Goal: Task Accomplishment & Management: Complete application form

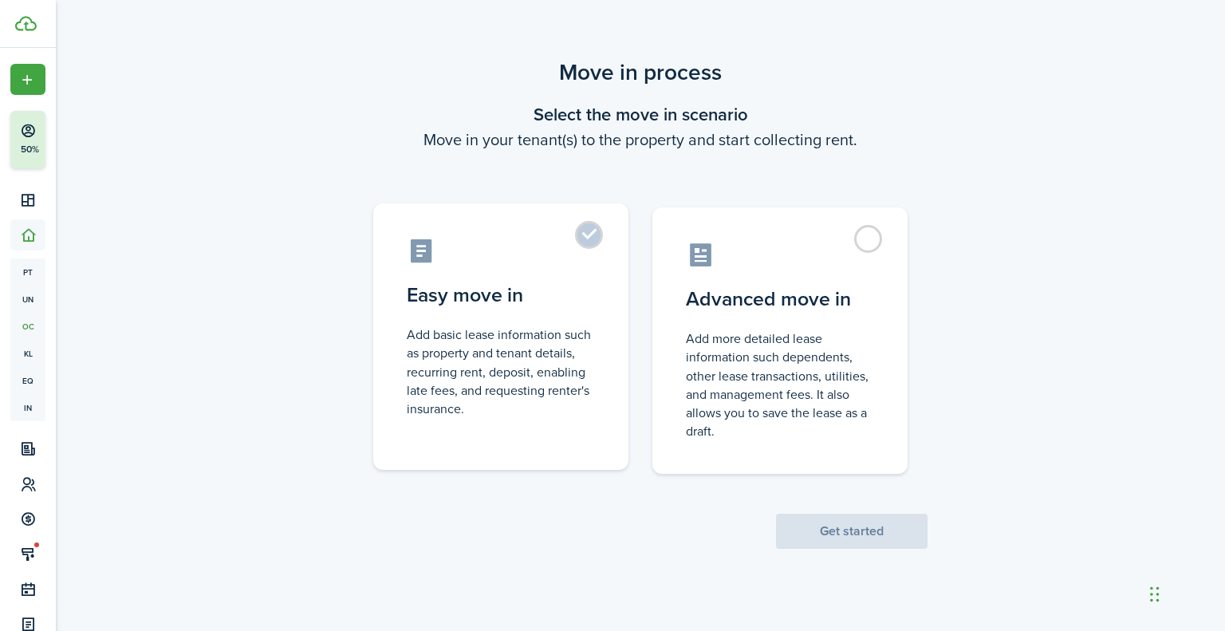
click at [547, 309] on control-radio-card-title "Easy move in" at bounding box center [501, 295] width 188 height 29
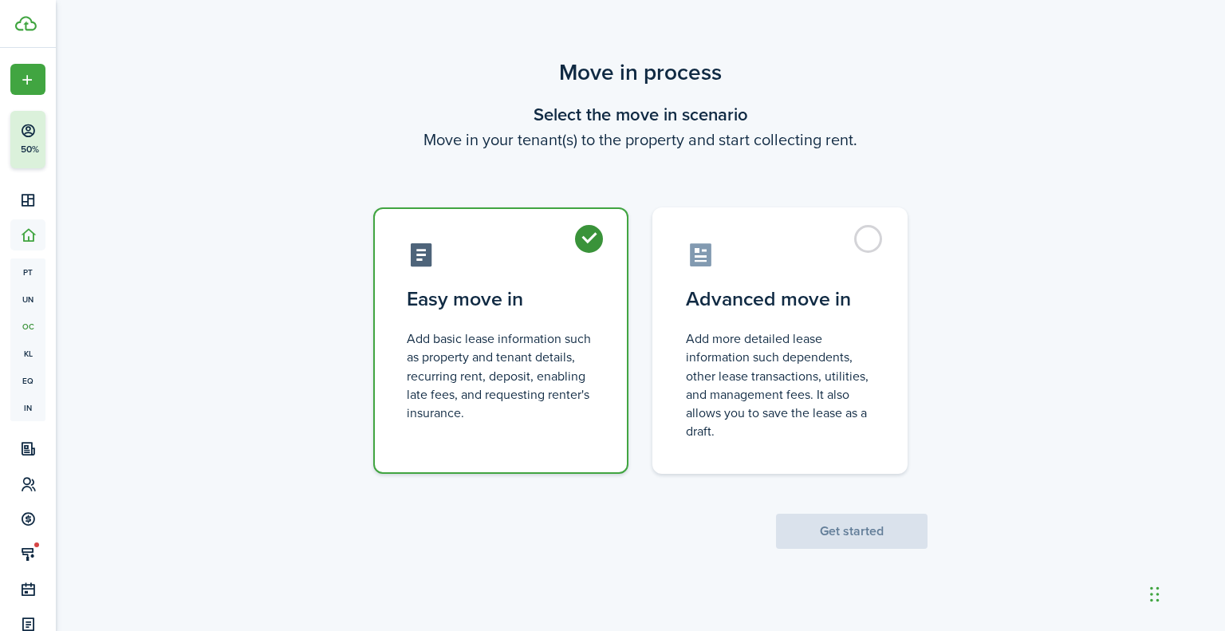
radio input "true"
click at [794, 525] on button "Get started" at bounding box center [852, 531] width 152 height 35
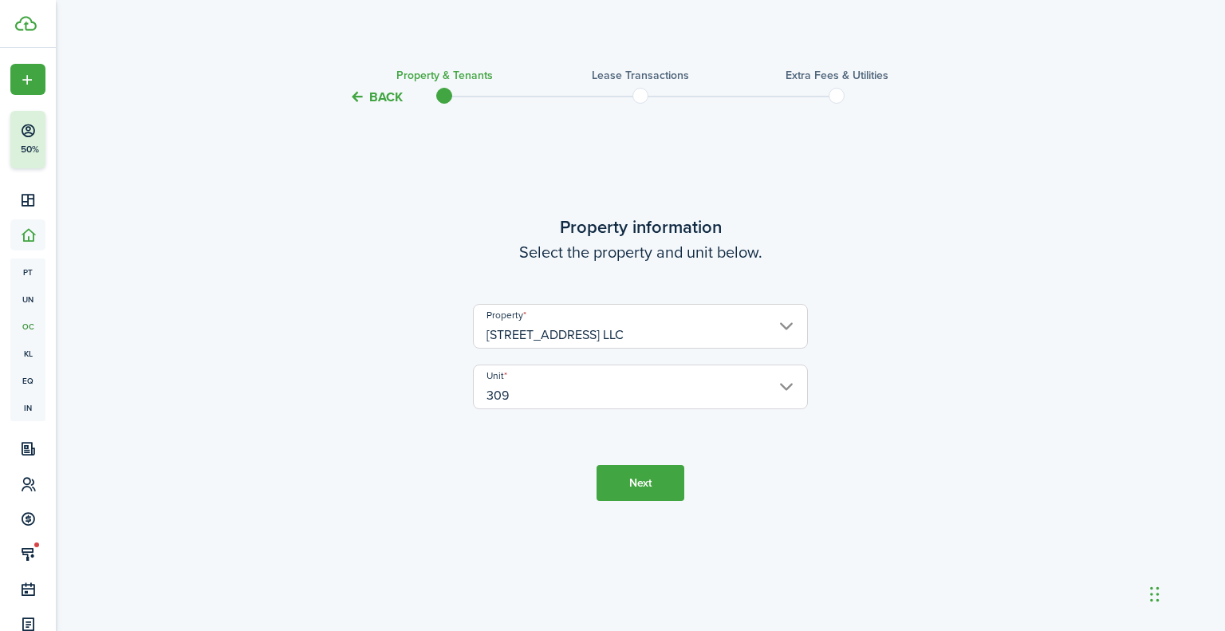
click at [653, 488] on button "Next" at bounding box center [641, 483] width 88 height 36
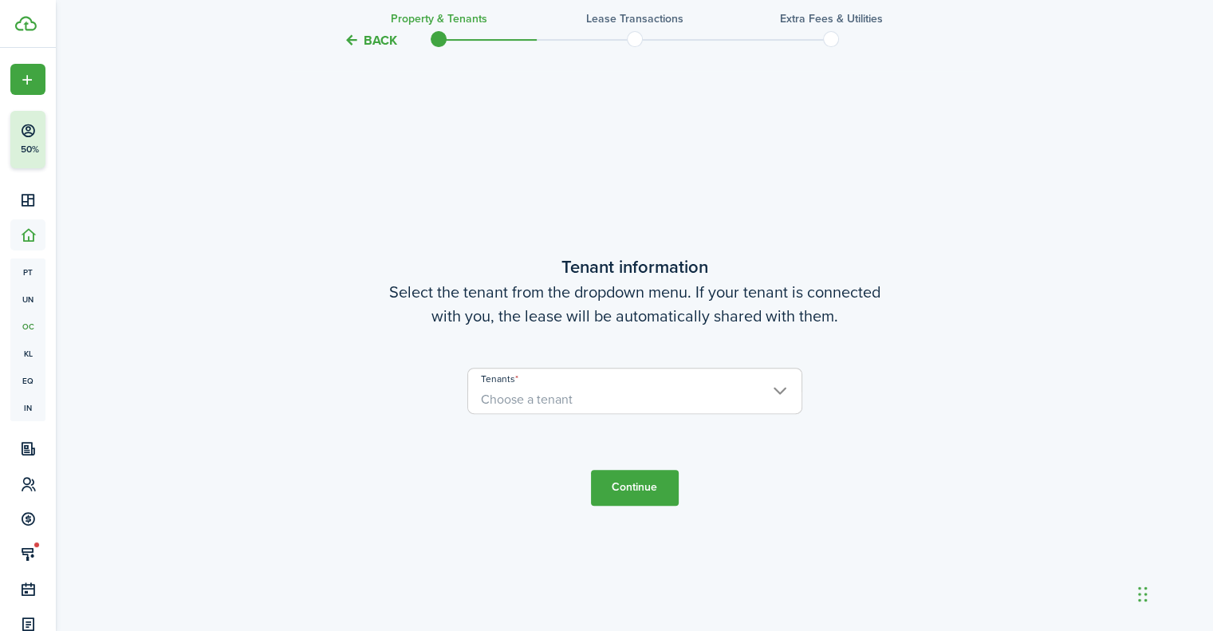
scroll to position [524, 0]
click at [677, 411] on span "Choose a tenant" at bounding box center [634, 398] width 333 height 27
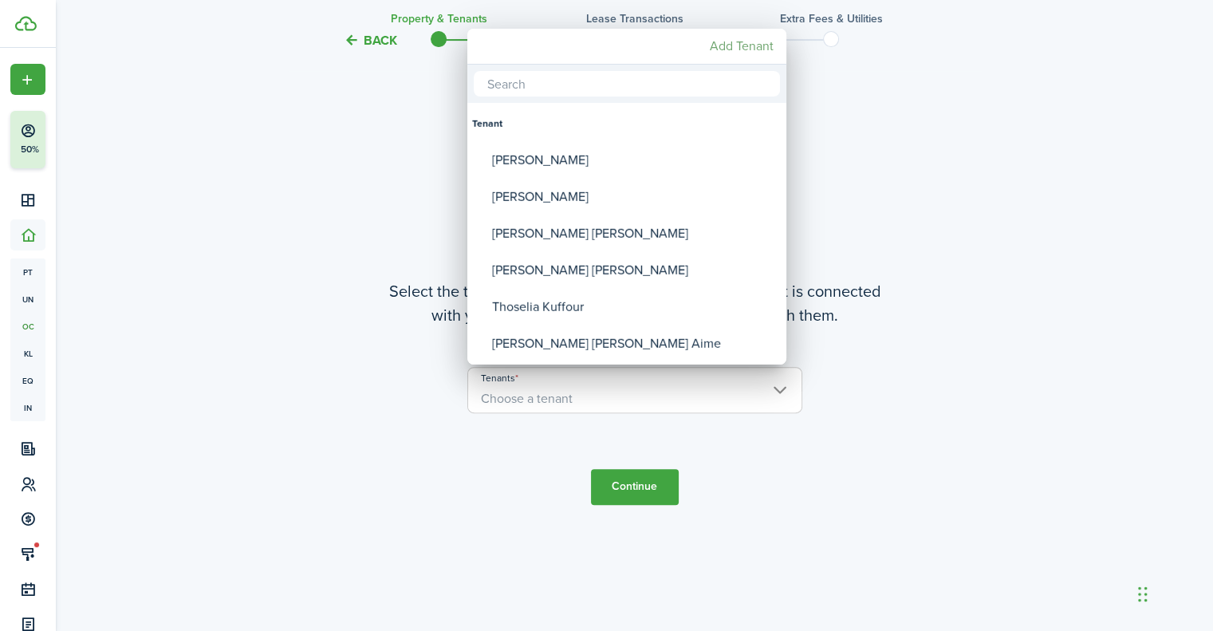
click at [752, 50] on mbsc-button "Add Tenant" at bounding box center [742, 46] width 77 height 29
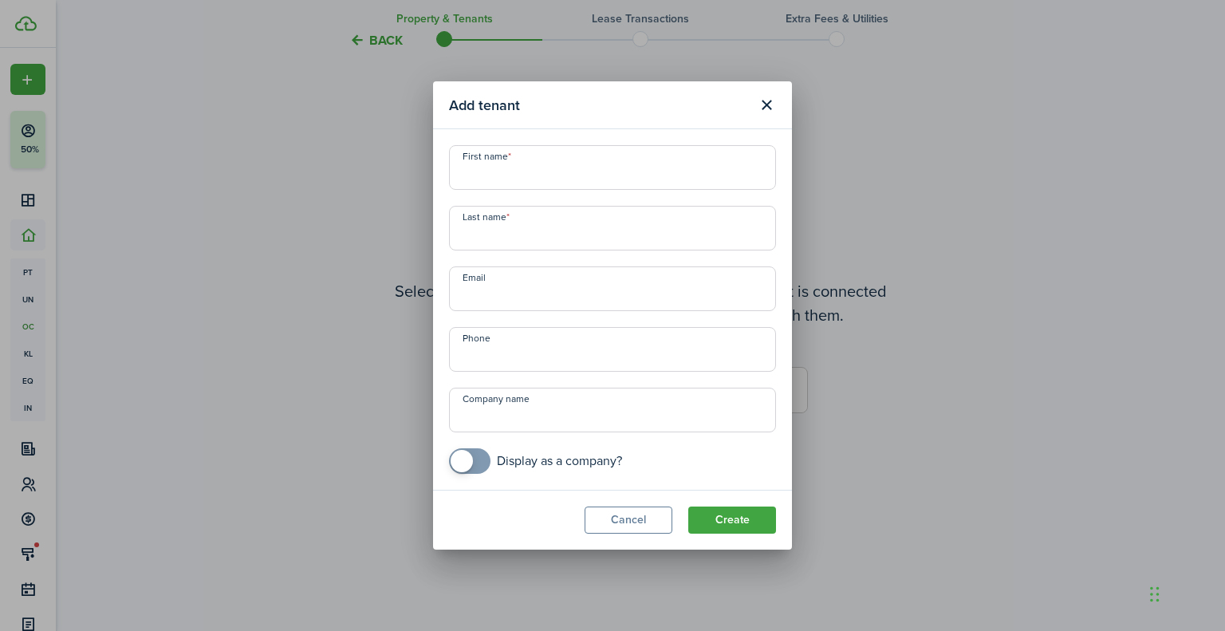
click at [610, 175] on input "First name" at bounding box center [612, 167] width 327 height 45
paste input "[PERSON_NAME], [EMAIL_ADDRESS][DOMAIN_NAME], [PHONE_NUMBER]"
type input "[PERSON_NAME], [EMAIL_ADDRESS][DOMAIN_NAME], [PHONE_NUMBER]"
click at [775, 250] on span at bounding box center [612, 228] width 327 height 45
click at [717, 240] on input "Last name" at bounding box center [612, 228] width 327 height 45
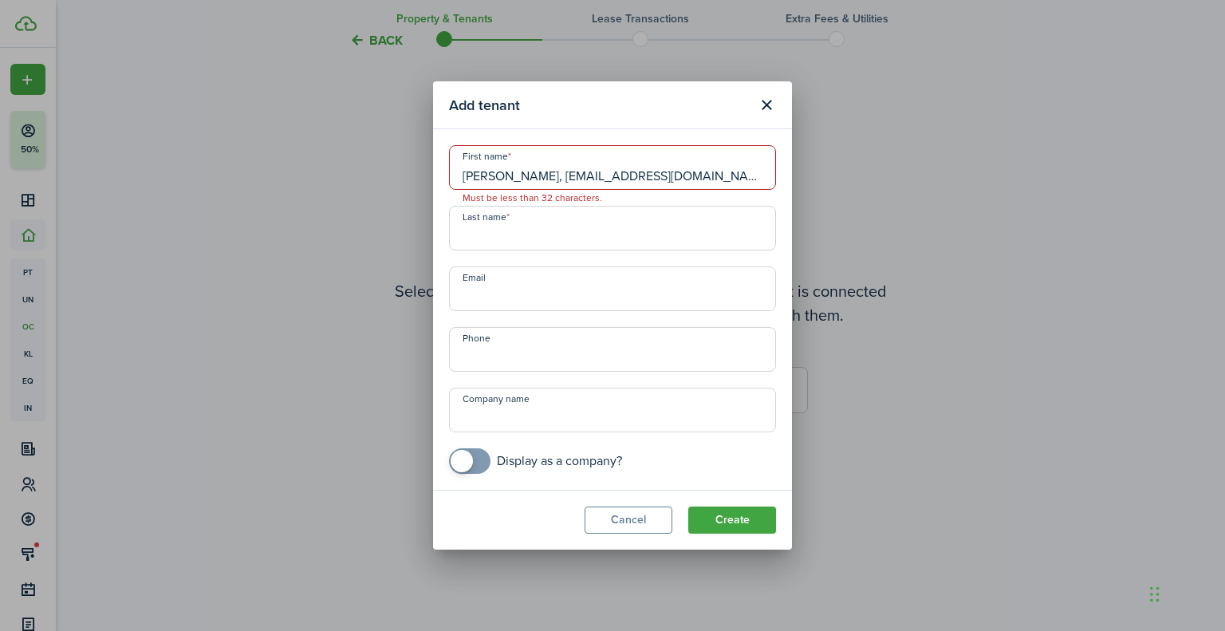
paste input "[PERSON_NAME], [EMAIL_ADDRESS][DOMAIN_NAME], [PHONE_NUMBER]"
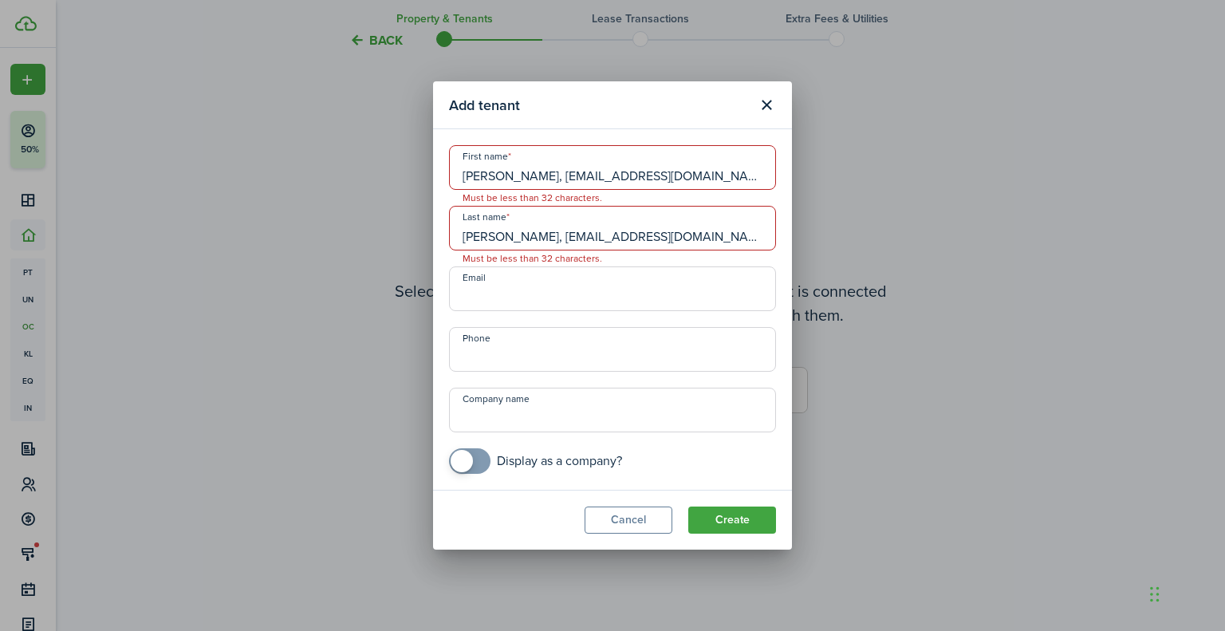
type input "[PERSON_NAME], [EMAIL_ADDRESS][DOMAIN_NAME], [PHONE_NUMBER]"
click at [602, 285] on input "Email" at bounding box center [612, 288] width 327 height 45
paste input "[PERSON_NAME], [EMAIL_ADDRESS][DOMAIN_NAME], [PHONE_NUMBER]"
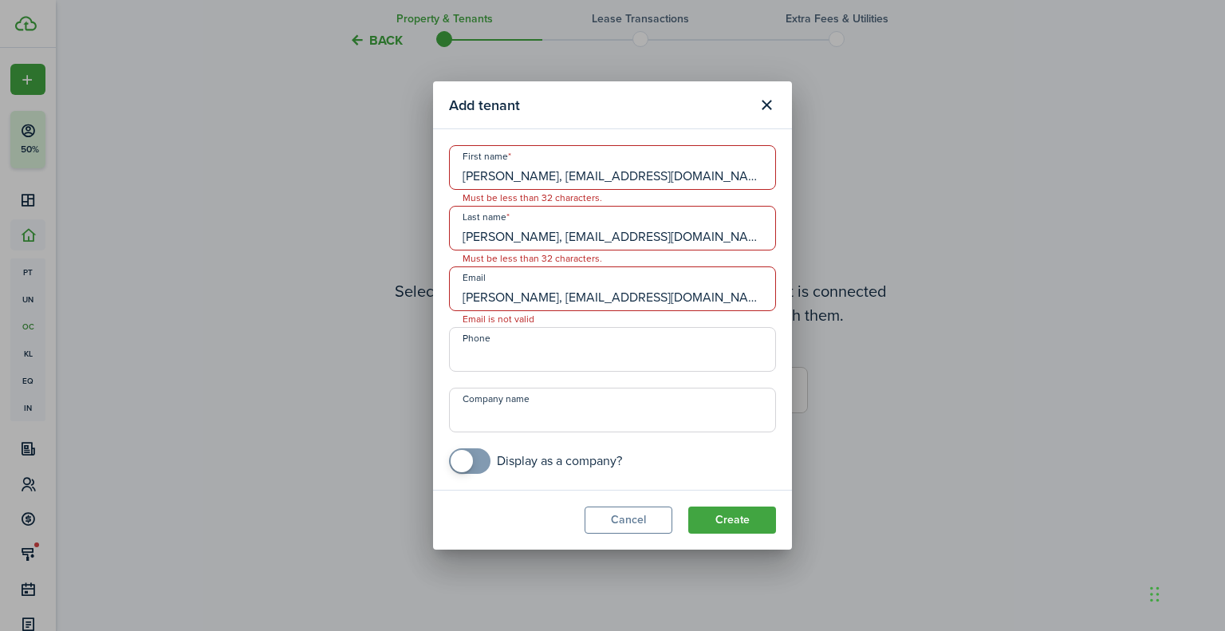
type input "[PERSON_NAME], [EMAIL_ADDRESS][DOMAIN_NAME], [PHONE_NUMBER]"
type input "+1"
click at [543, 341] on input "+1" at bounding box center [612, 349] width 327 height 45
paste input "text"
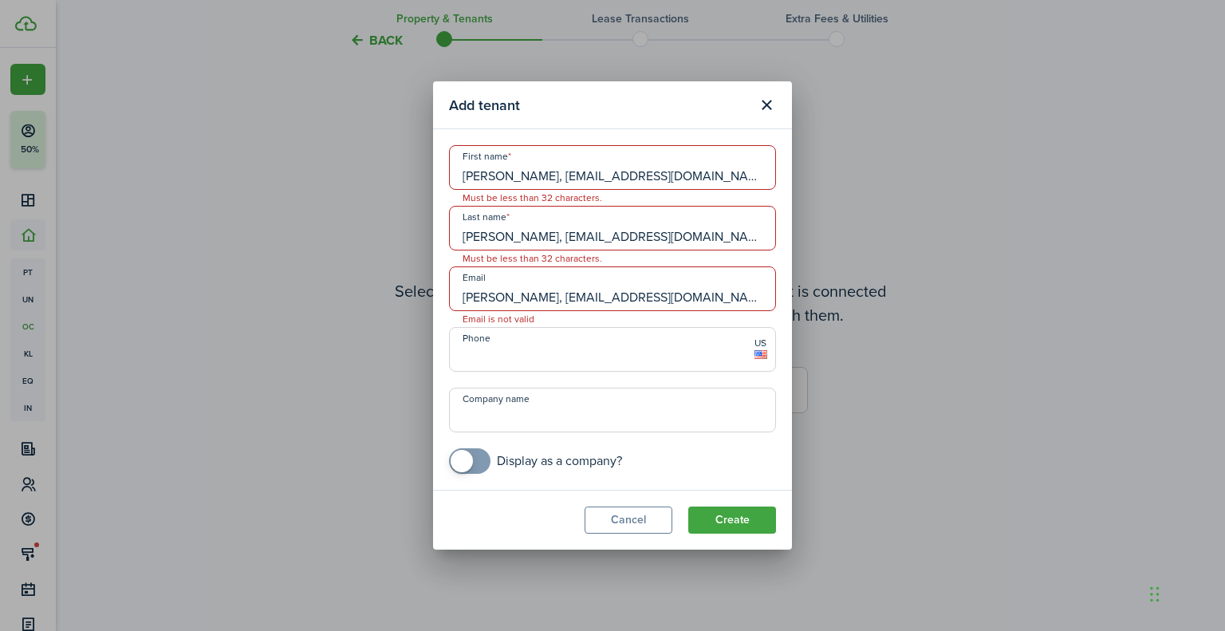
paste input "text"
click at [568, 406] on input "Company name" at bounding box center [612, 410] width 327 height 45
click at [574, 353] on input "+1" at bounding box center [612, 349] width 327 height 45
type input "[PHONE_NUMBER]"
drag, startPoint x: 527, startPoint y: 299, endPoint x: 392, endPoint y: 298, distance: 135.6
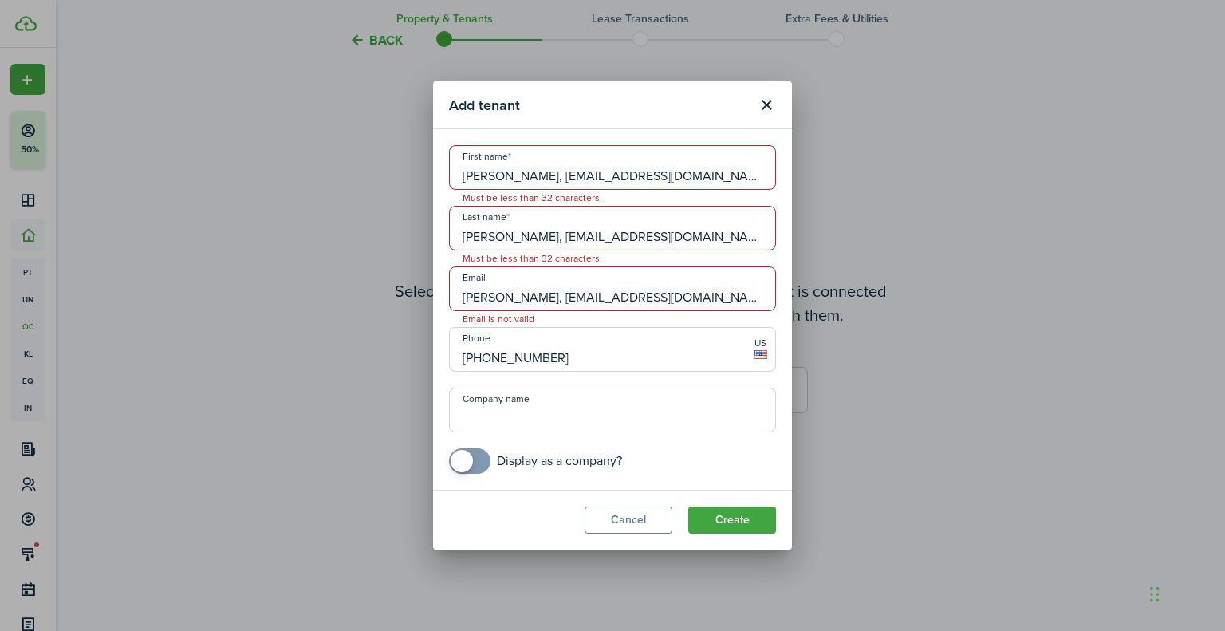
click at [392, 298] on div "Add tenant First name [PERSON_NAME], [EMAIL_ADDRESS][DOMAIN_NAME], [PHONE_NUMBE…" at bounding box center [612, 315] width 1225 height 631
drag, startPoint x: 594, startPoint y: 295, endPoint x: 678, endPoint y: 263, distance: 89.6
click at [811, 296] on div "Add tenant First name [PERSON_NAME], [EMAIL_ADDRESS][DOMAIN_NAME], [PHONE_NUMBE…" at bounding box center [612, 315] width 1225 height 631
type input "[EMAIL_ADDRESS][DOMAIN_NAME]"
drag, startPoint x: 531, startPoint y: 238, endPoint x: 372, endPoint y: 236, distance: 159.5
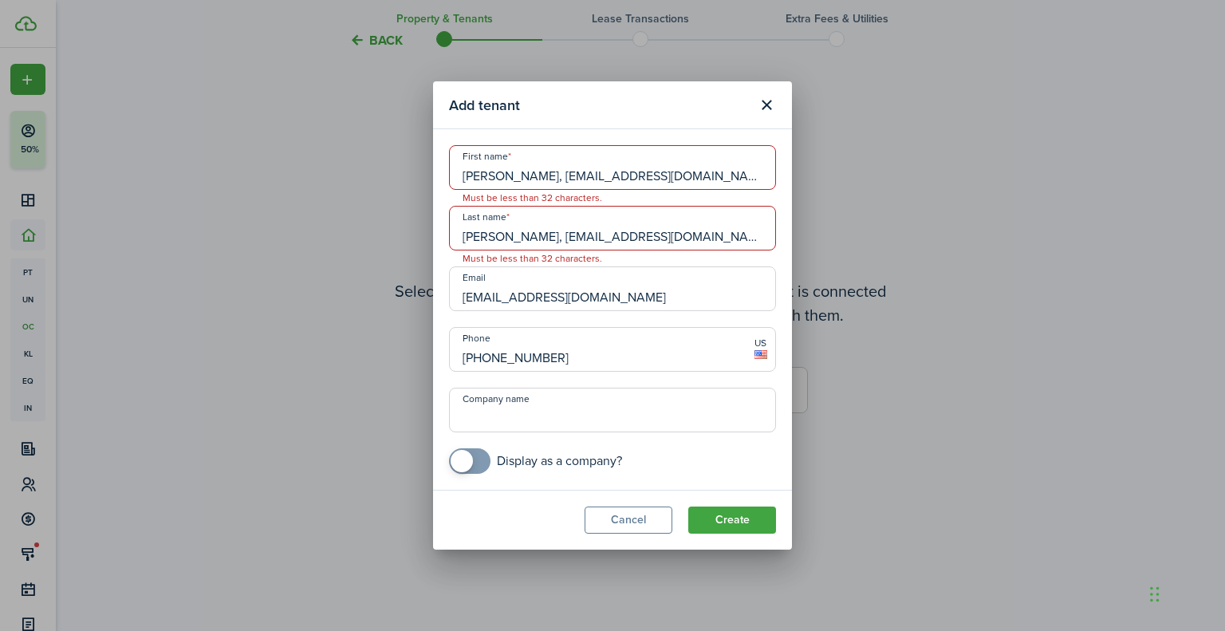
click at [372, 236] on div "Add tenant First name [PERSON_NAME], [EMAIL_ADDRESS][DOMAIN_NAME], [PHONE_NUMBE…" at bounding box center [612, 315] width 1225 height 631
drag, startPoint x: 708, startPoint y: 238, endPoint x: 10, endPoint y: 238, distance: 697.9
click at [10, 238] on div "Add tenant First name [PERSON_NAME], [EMAIL_ADDRESS][DOMAIN_NAME], [PHONE_NUMBE…" at bounding box center [612, 315] width 1225 height 631
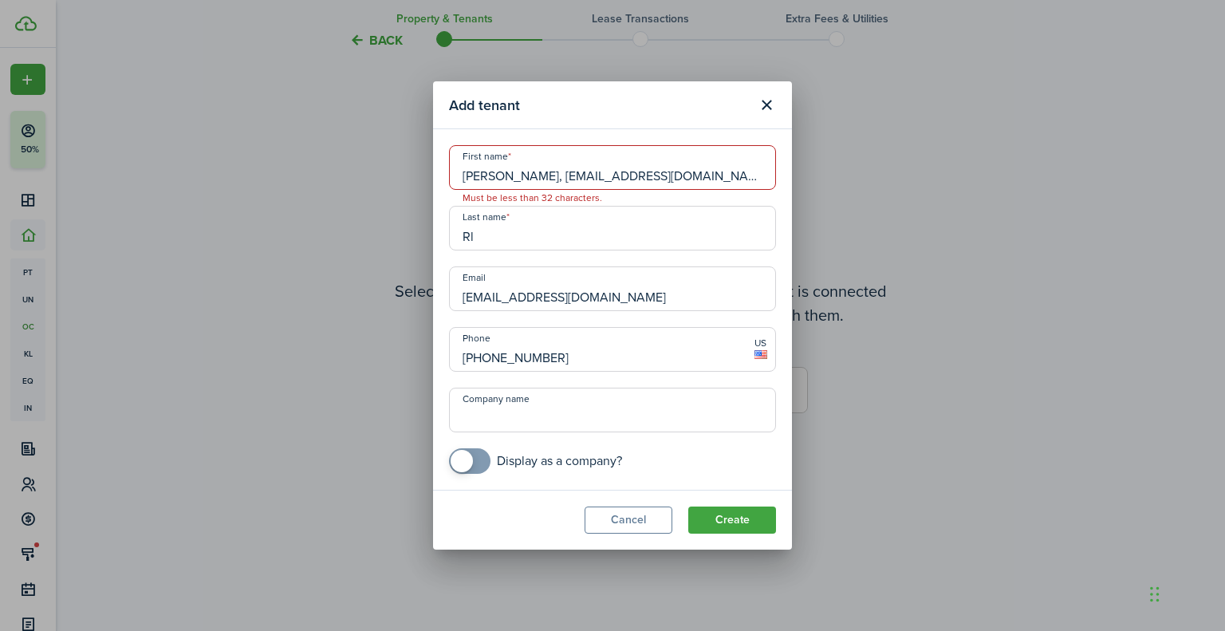
type input "R"
type input "[PERSON_NAME]"
drag, startPoint x: 503, startPoint y: 175, endPoint x: 964, endPoint y: 228, distance: 464.9
click at [964, 228] on div "Add tenant First name [PERSON_NAME], [EMAIL_ADDRESS][DOMAIN_NAME], [PHONE_NUMBE…" at bounding box center [612, 315] width 1225 height 631
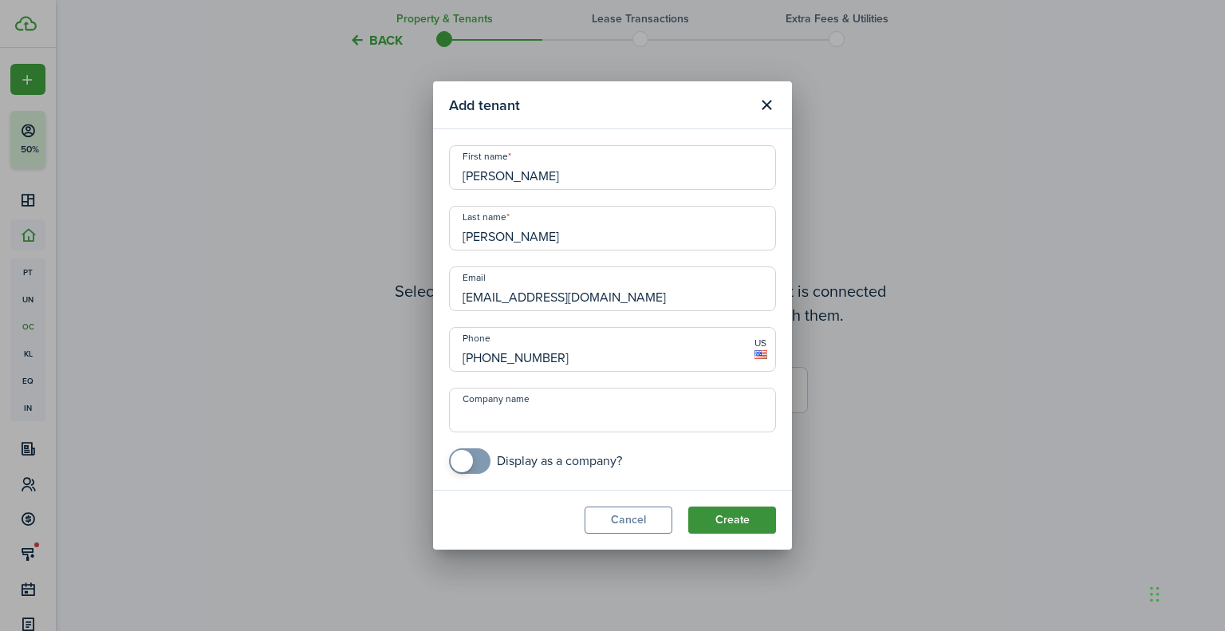
type input "[PERSON_NAME]"
click at [767, 516] on button "Create" at bounding box center [732, 520] width 88 height 27
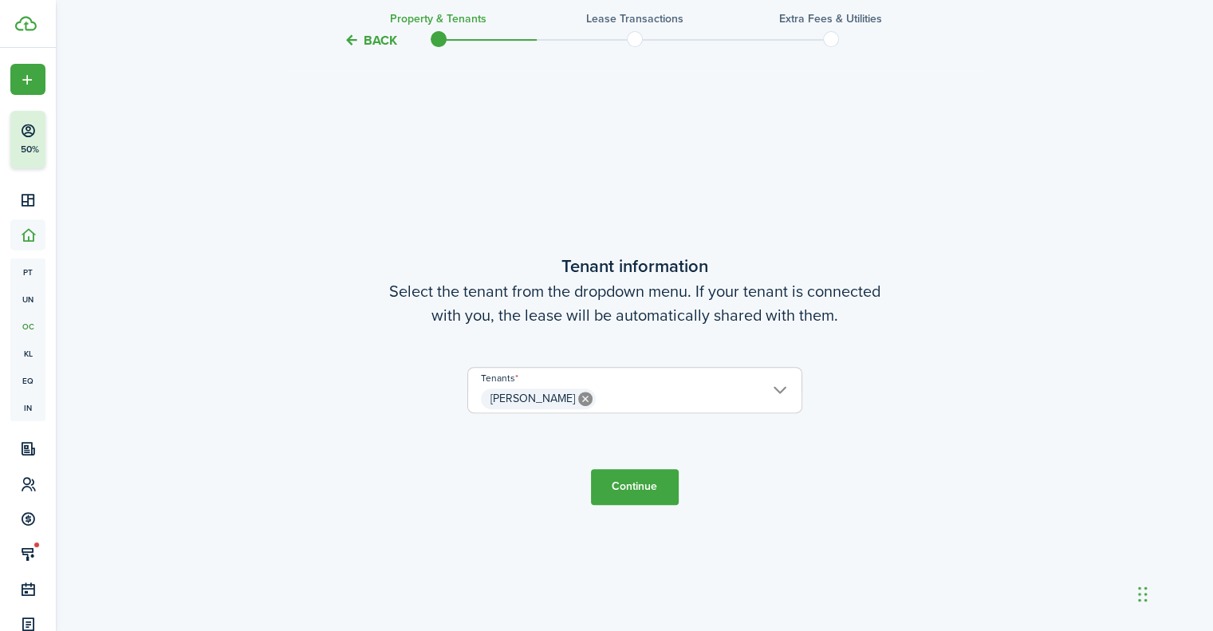
click at [663, 485] on button "Continue" at bounding box center [635, 487] width 88 height 36
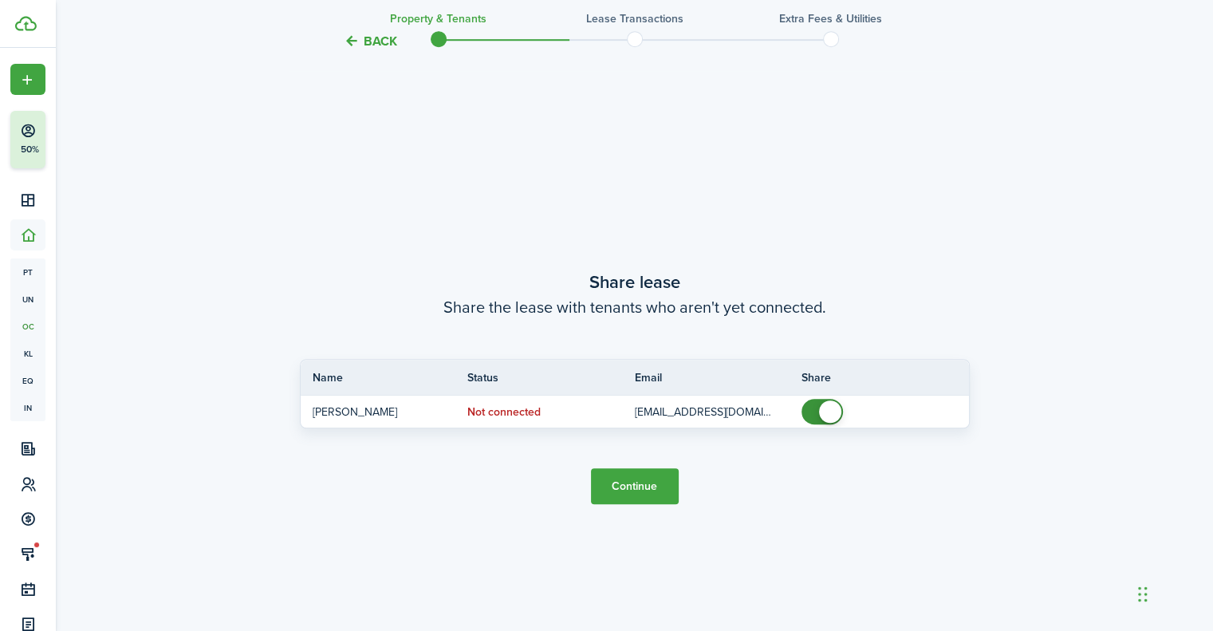
scroll to position [1155, 0]
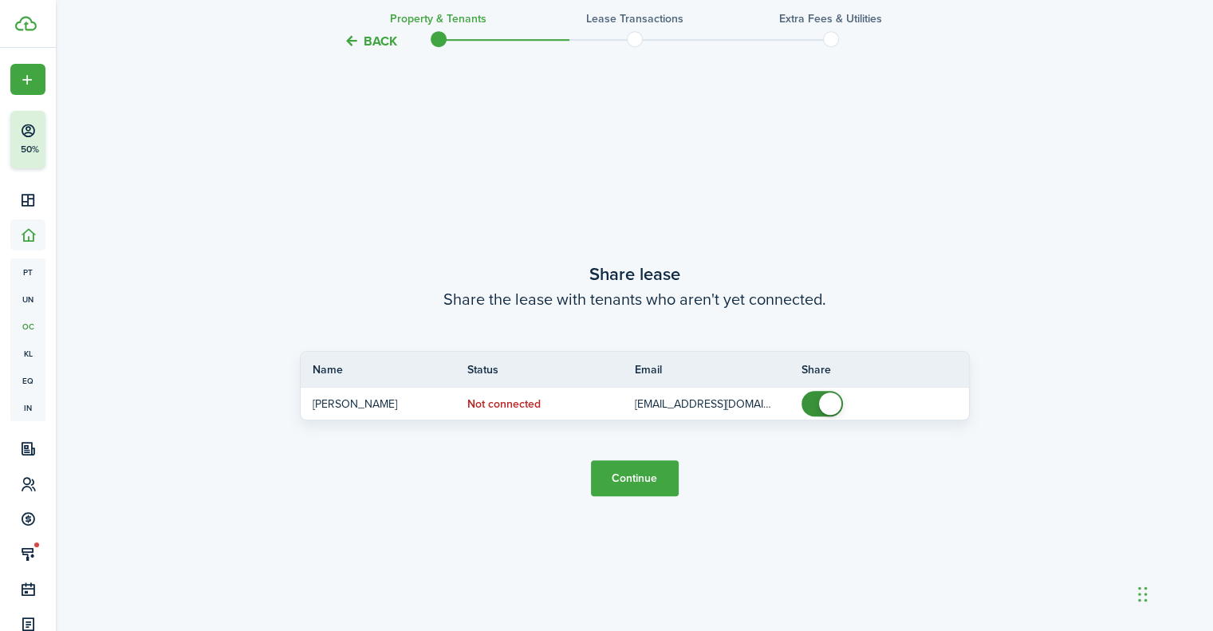
click at [627, 475] on button "Continue" at bounding box center [635, 478] width 88 height 36
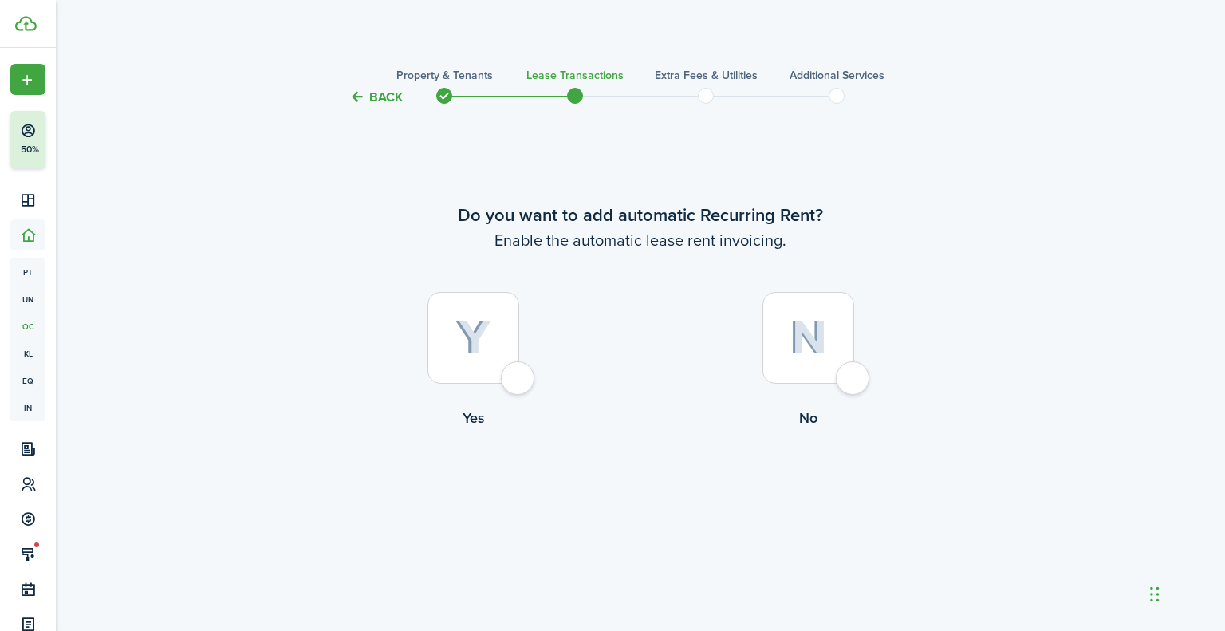
click at [499, 401] on label "Yes" at bounding box center [473, 364] width 335 height 144
radio input "true"
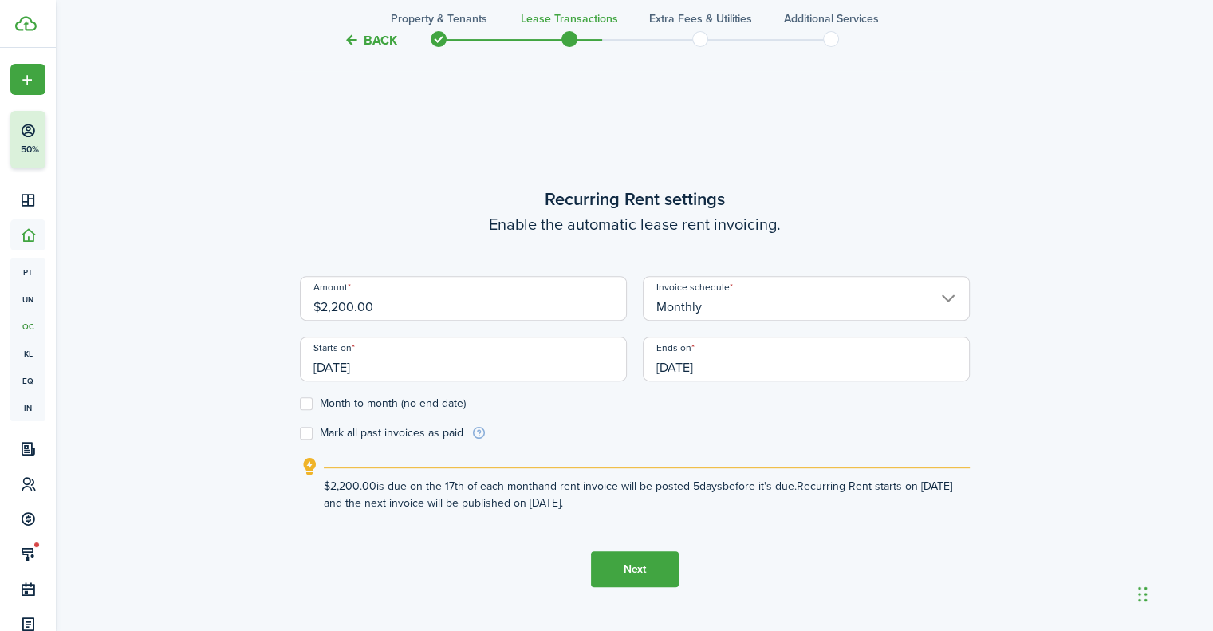
scroll to position [524, 0]
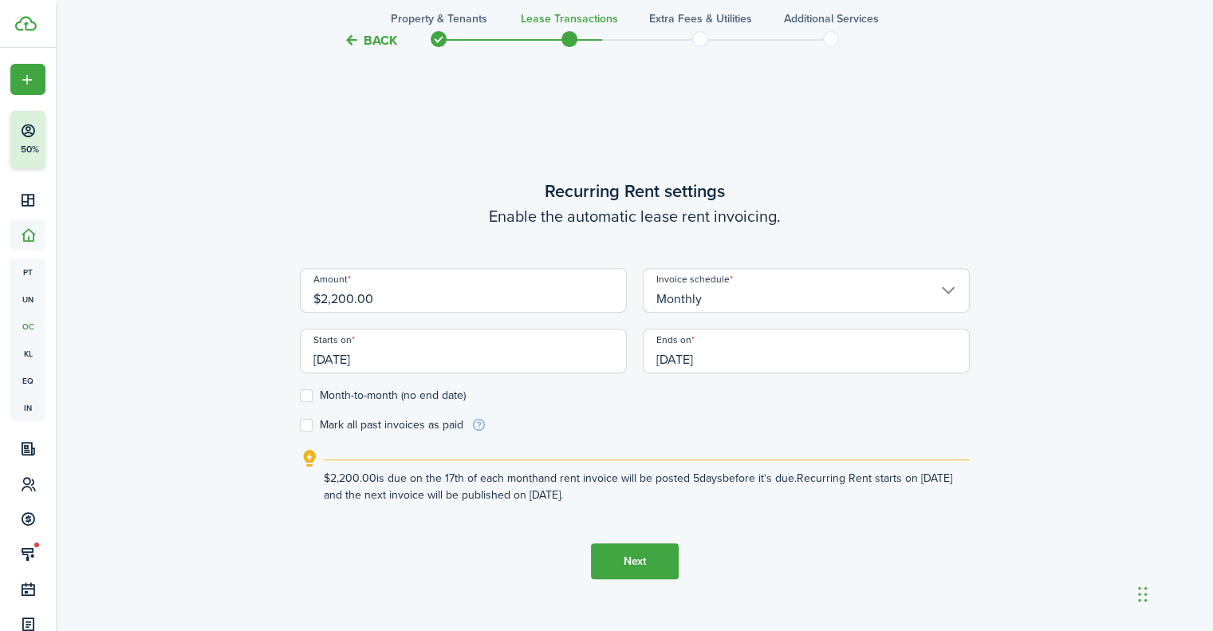
drag, startPoint x: 447, startPoint y: 290, endPoint x: 5, endPoint y: 342, distance: 445.0
type input "$1,875.00"
click at [743, 346] on input "[DATE]" at bounding box center [806, 351] width 327 height 45
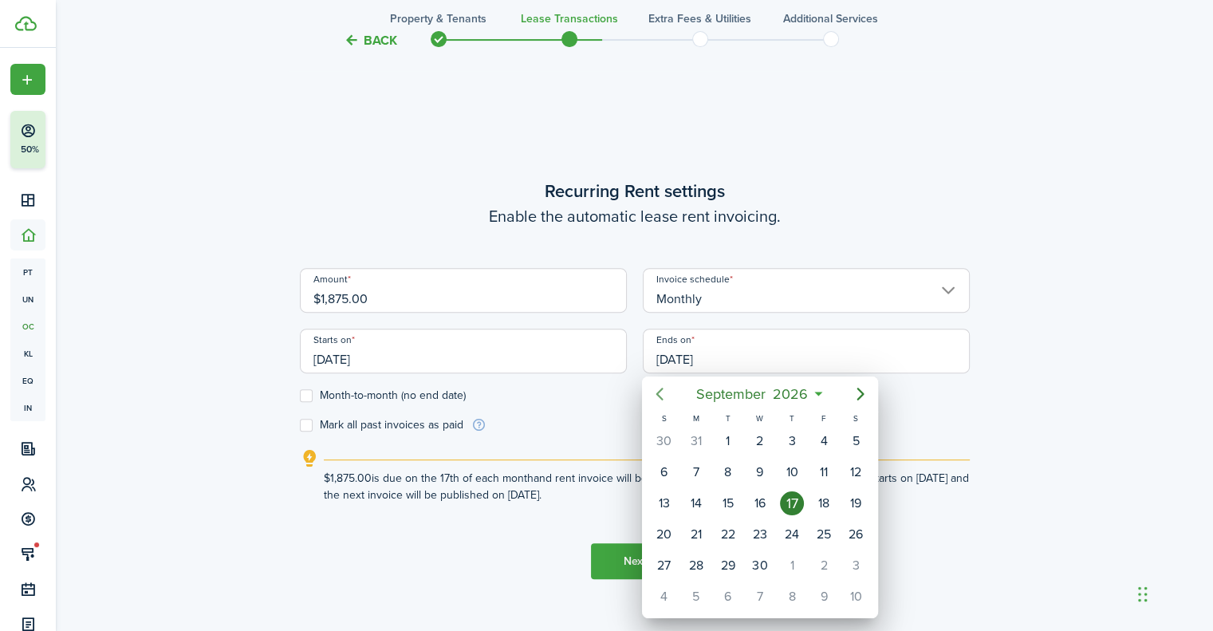
drag, startPoint x: 664, startPoint y: 404, endPoint x: 697, endPoint y: 436, distance: 46.3
click at [668, 404] on mbsc-button "Previous page" at bounding box center [660, 394] width 32 height 32
click at [676, 596] on div "30" at bounding box center [664, 596] width 32 height 30
type input "[DATE]"
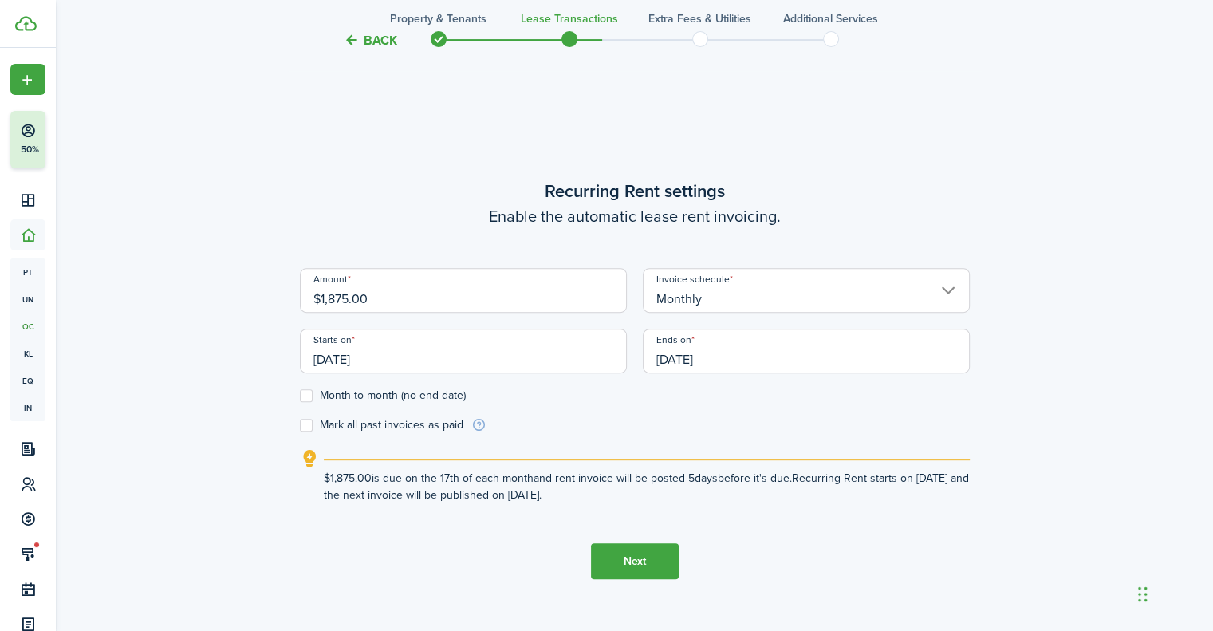
click at [625, 554] on button "Next" at bounding box center [635, 561] width 88 height 36
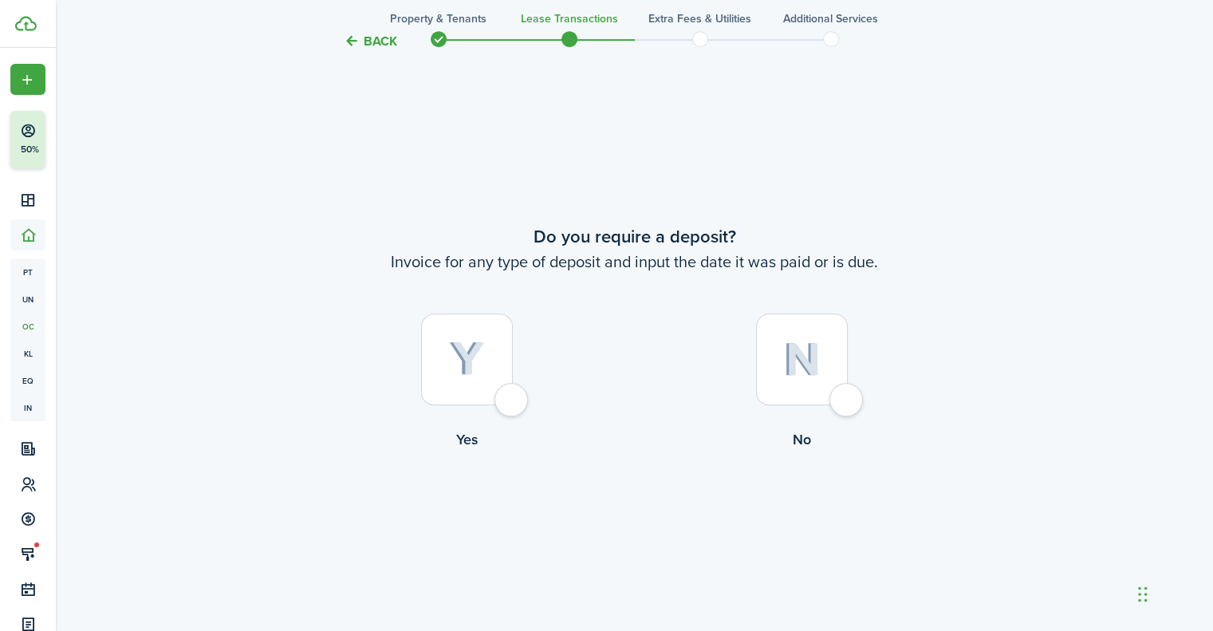
click at [842, 387] on div at bounding box center [802, 359] width 92 height 92
radio input "true"
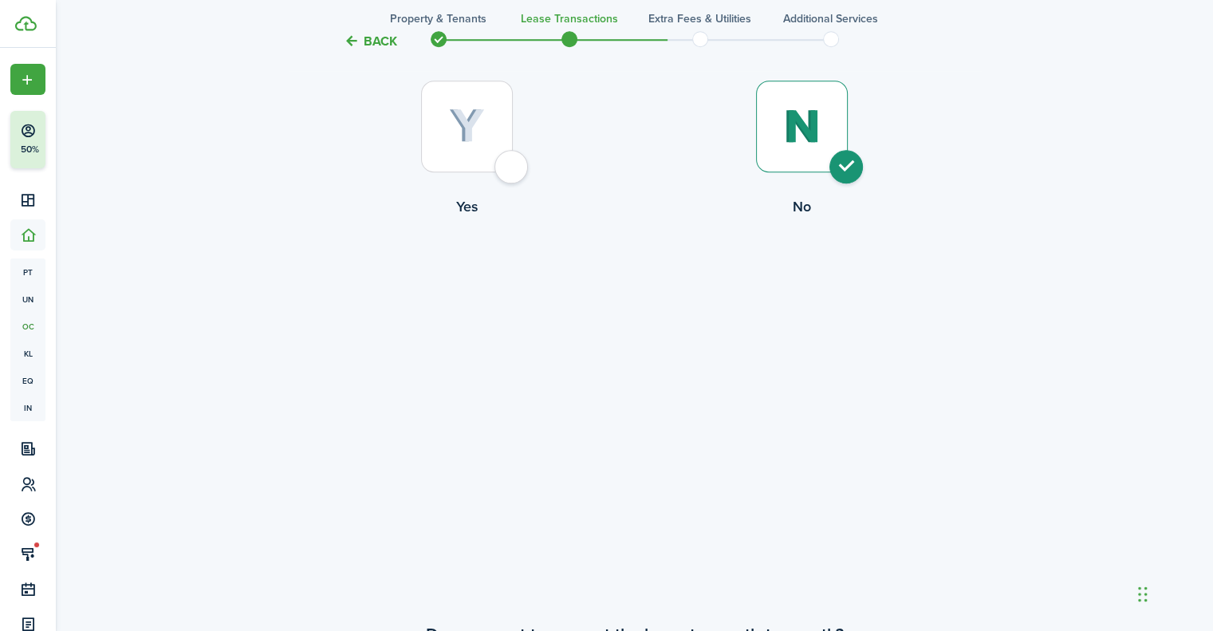
click at [513, 168] on div at bounding box center [467, 127] width 92 height 92
radio input "true"
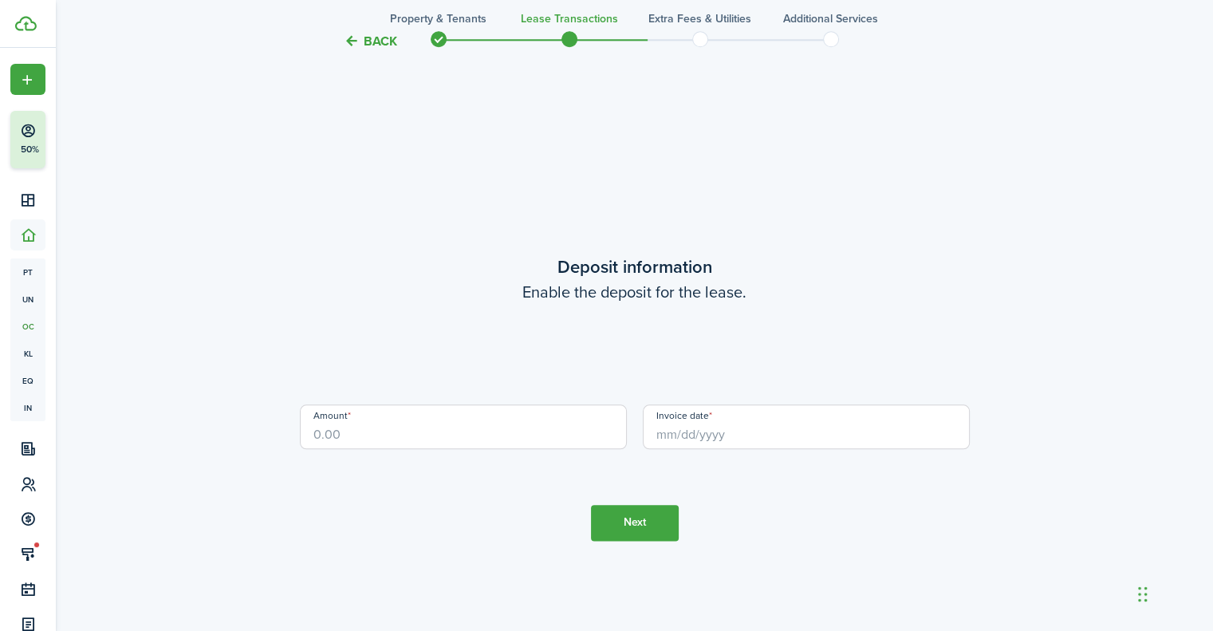
scroll to position [1787, 0]
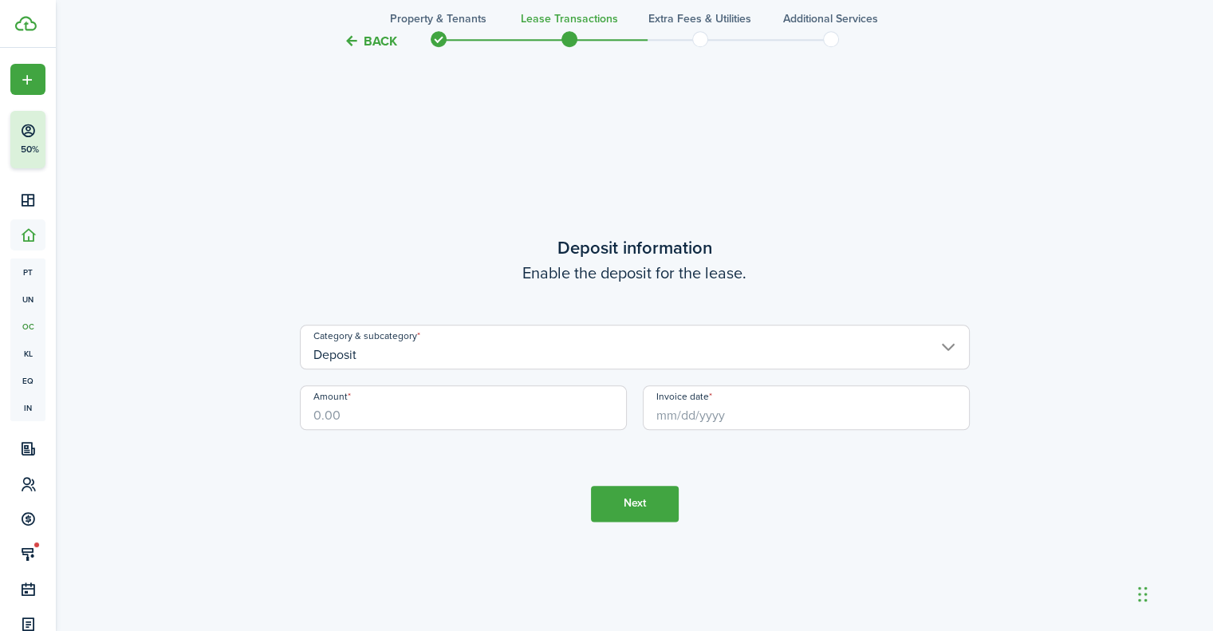
click at [518, 337] on input "Deposit" at bounding box center [635, 347] width 670 height 45
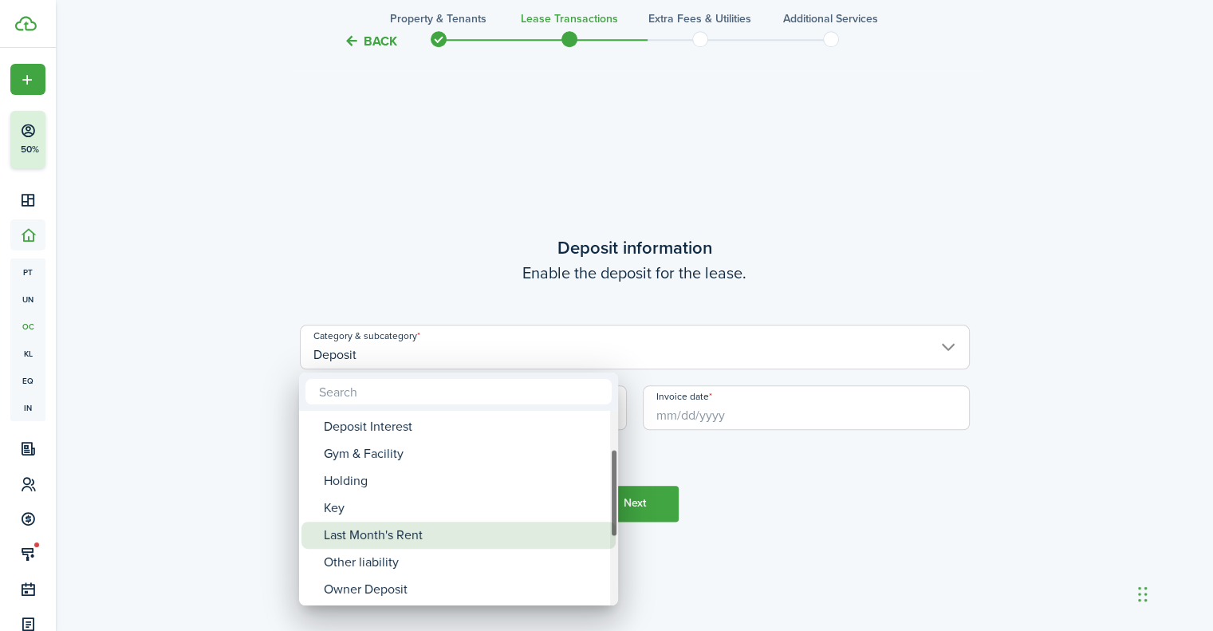
drag, startPoint x: 459, startPoint y: 529, endPoint x: 465, endPoint y: 449, distance: 80.0
click at [459, 529] on div "Last Month's Rent" at bounding box center [465, 535] width 282 height 27
type input "Deposit / Last Month's Rent"
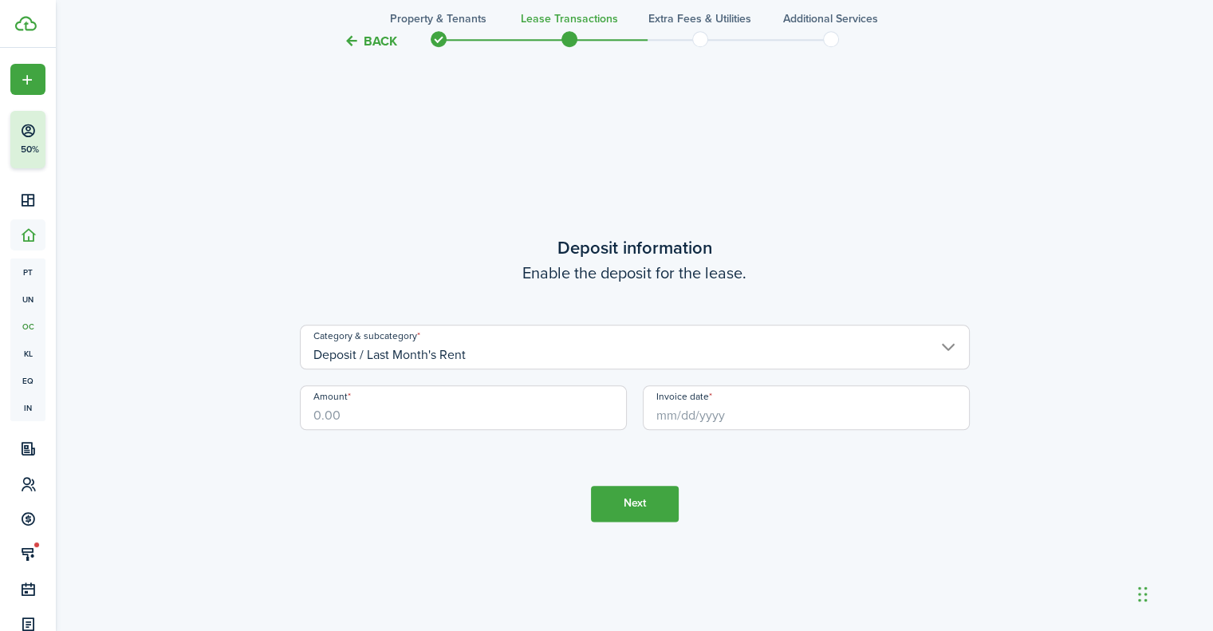
drag, startPoint x: 466, startPoint y: 433, endPoint x: 491, endPoint y: 396, distance: 44.7
click at [491, 396] on div "Amount" at bounding box center [463, 415] width 343 height 61
click at [491, 394] on input "Amount" at bounding box center [463, 407] width 327 height 45
type input "$1,875.00"
click at [666, 416] on input "Invoice date" at bounding box center [806, 407] width 327 height 45
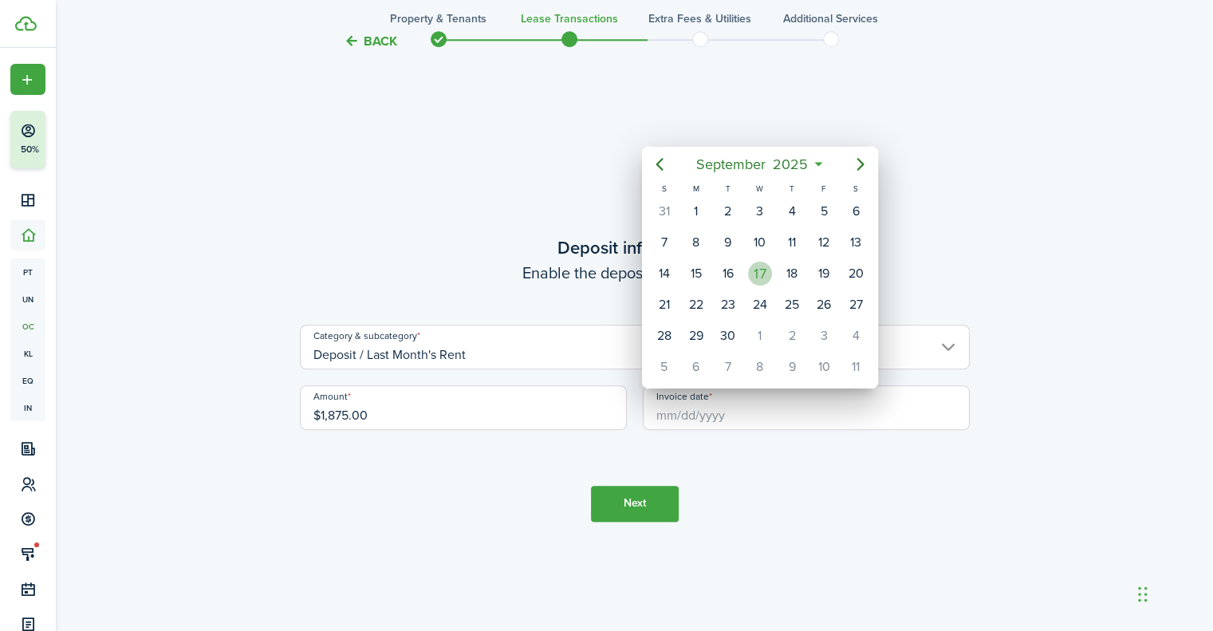
click at [770, 268] on div "17" at bounding box center [760, 274] width 24 height 24
type input "[DATE]"
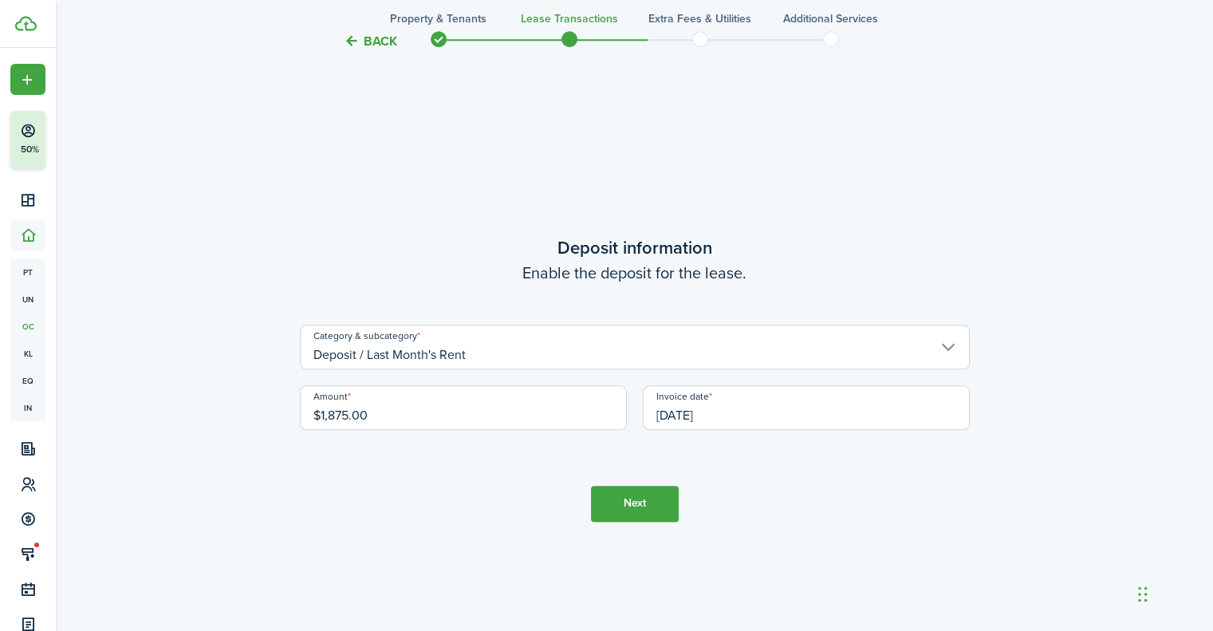
click at [648, 505] on button "Next" at bounding box center [635, 504] width 88 height 36
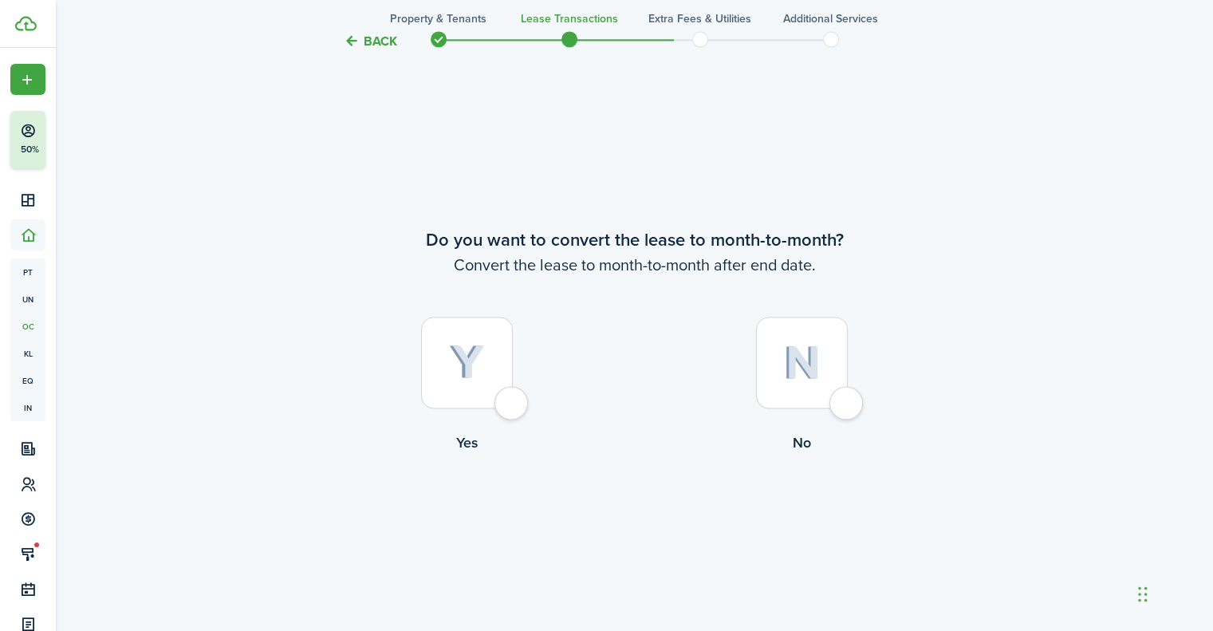
scroll to position [2418, 0]
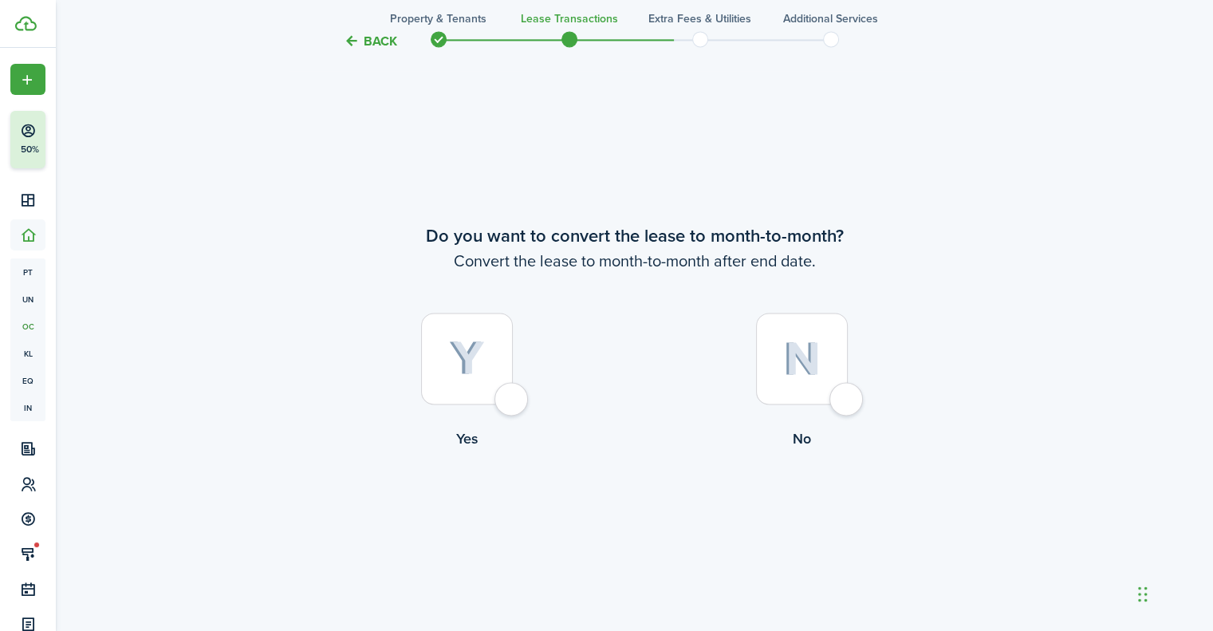
click at [853, 365] on label "No" at bounding box center [802, 385] width 335 height 144
radio input "true"
click at [639, 527] on button "Continue" at bounding box center [635, 515] width 88 height 36
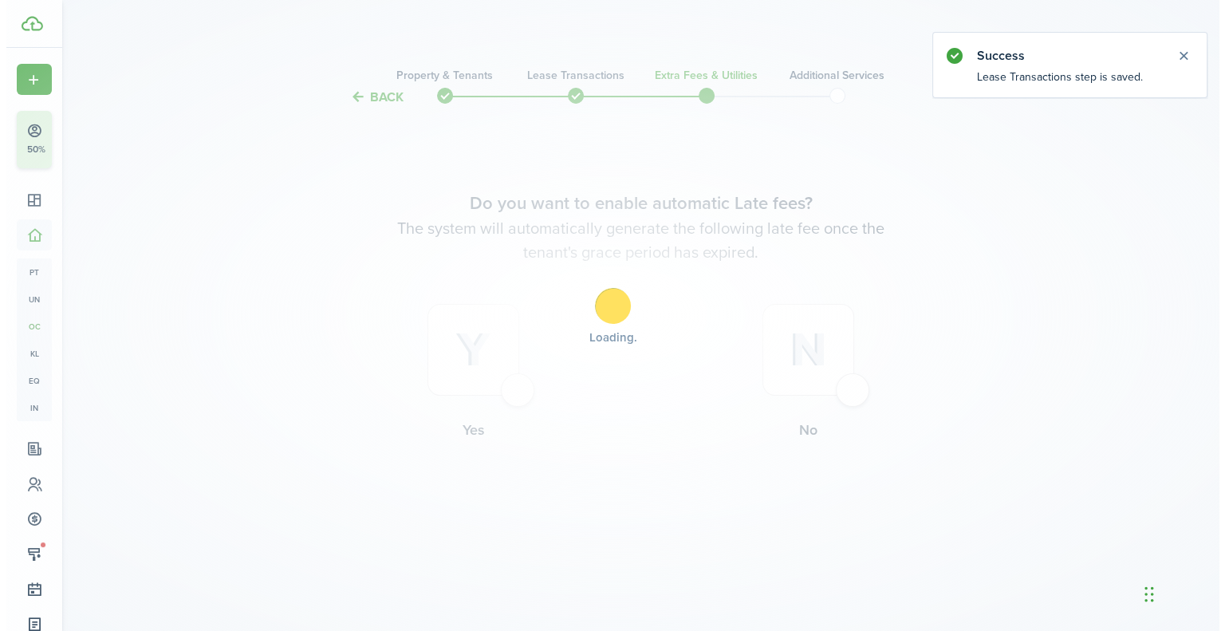
scroll to position [0, 0]
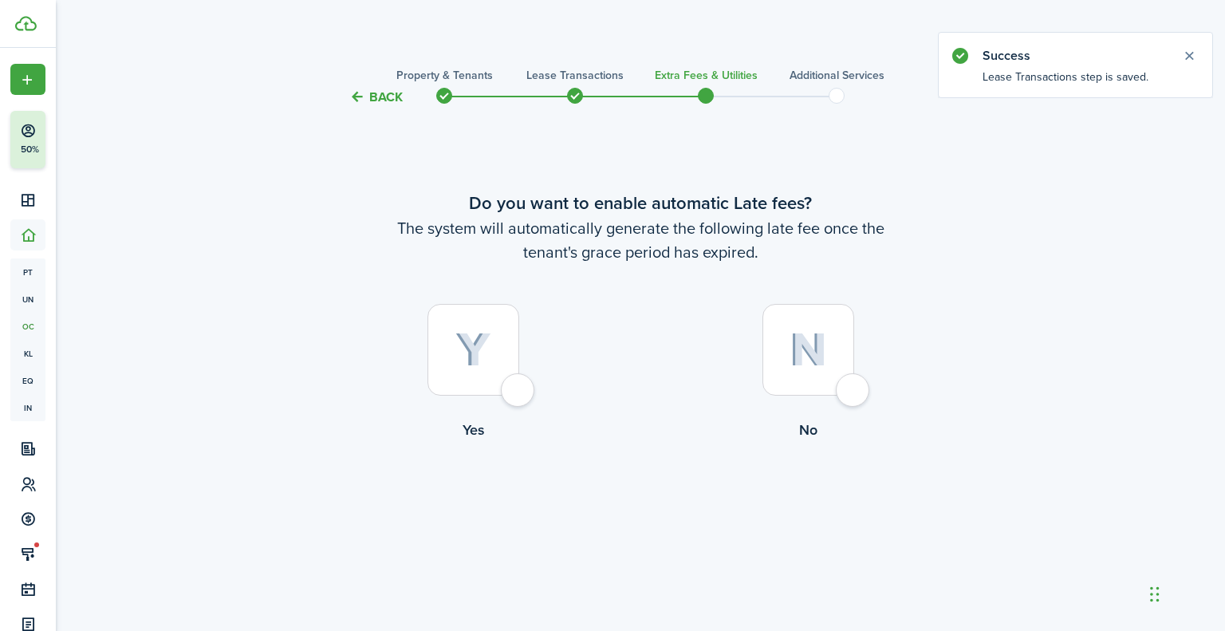
click at [834, 283] on lease-wizard-late-fee-choice "Do you want to enable automatic Late fees? The system will automatically genera…" at bounding box center [641, 319] width 670 height 258
click at [805, 364] on img at bounding box center [808, 350] width 37 height 34
radio input "true"
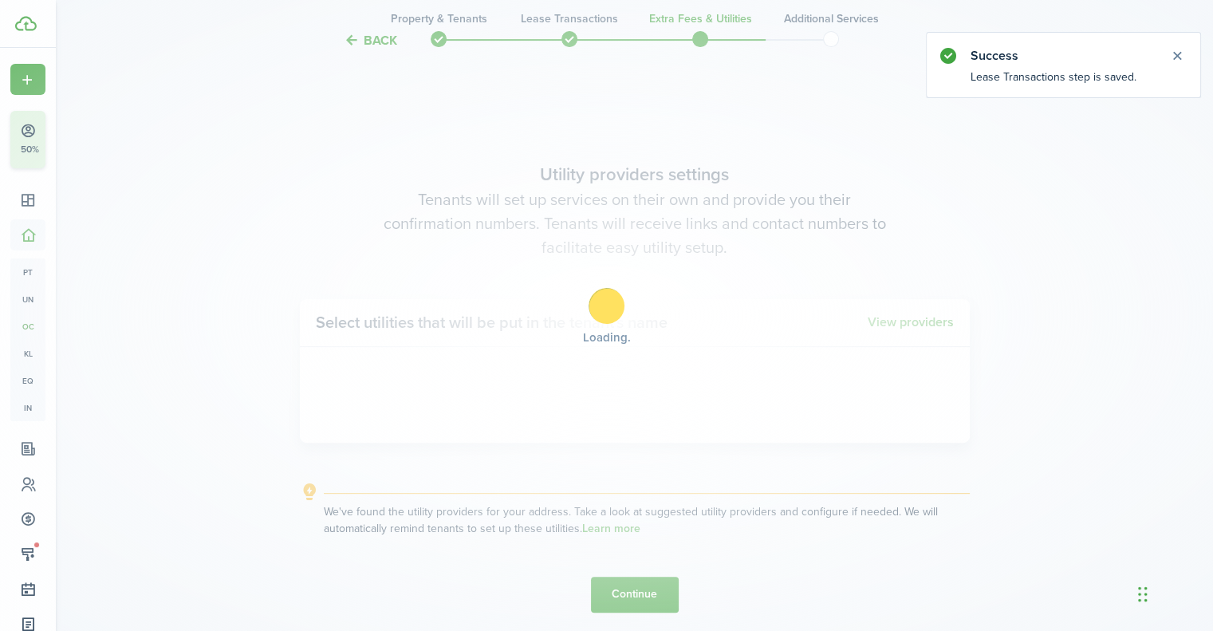
scroll to position [524, 0]
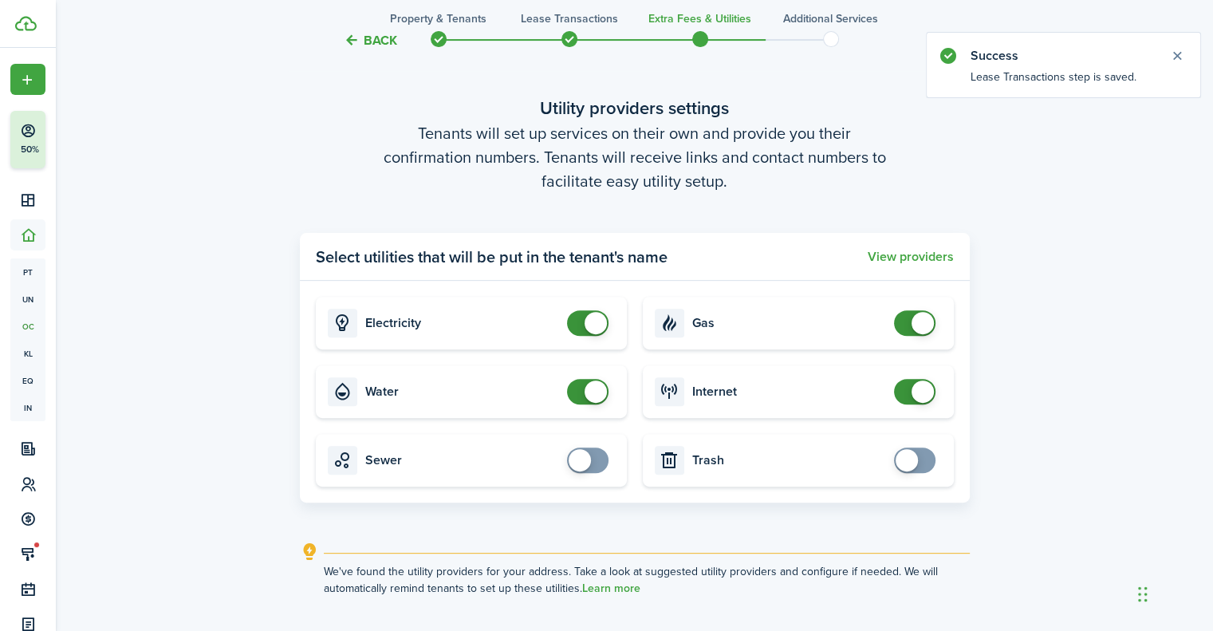
checkbox input "false"
click at [921, 318] on span at bounding box center [923, 323] width 22 height 22
checkbox input "false"
click at [919, 395] on span at bounding box center [923, 391] width 22 height 22
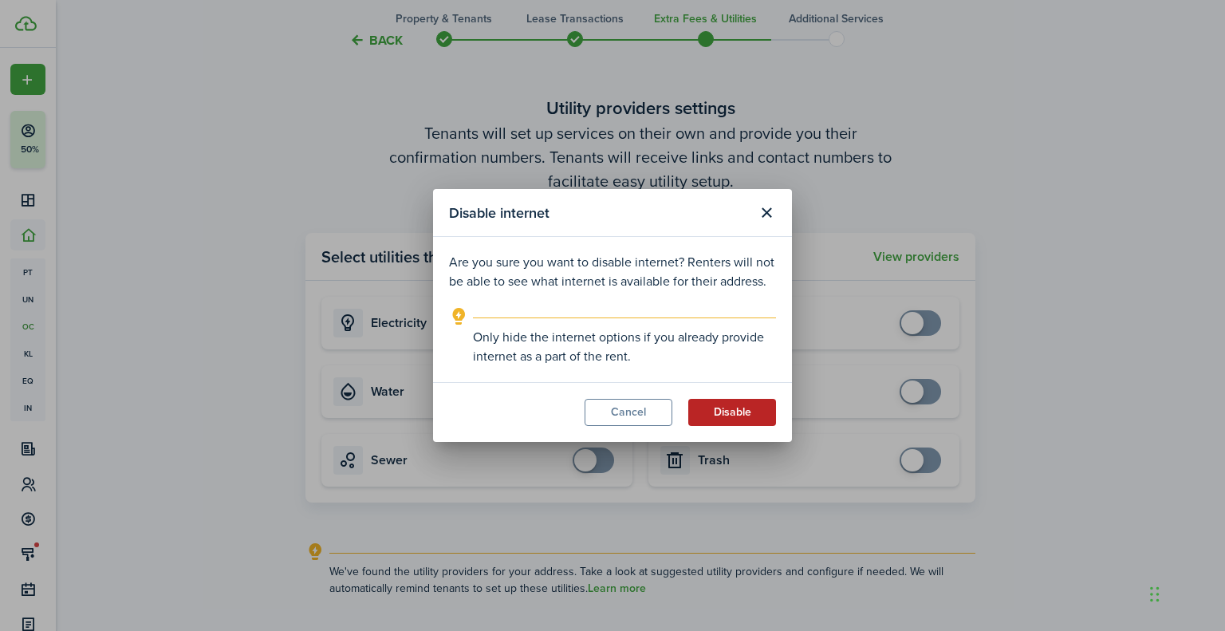
click at [727, 415] on button "Disable" at bounding box center [732, 412] width 88 height 27
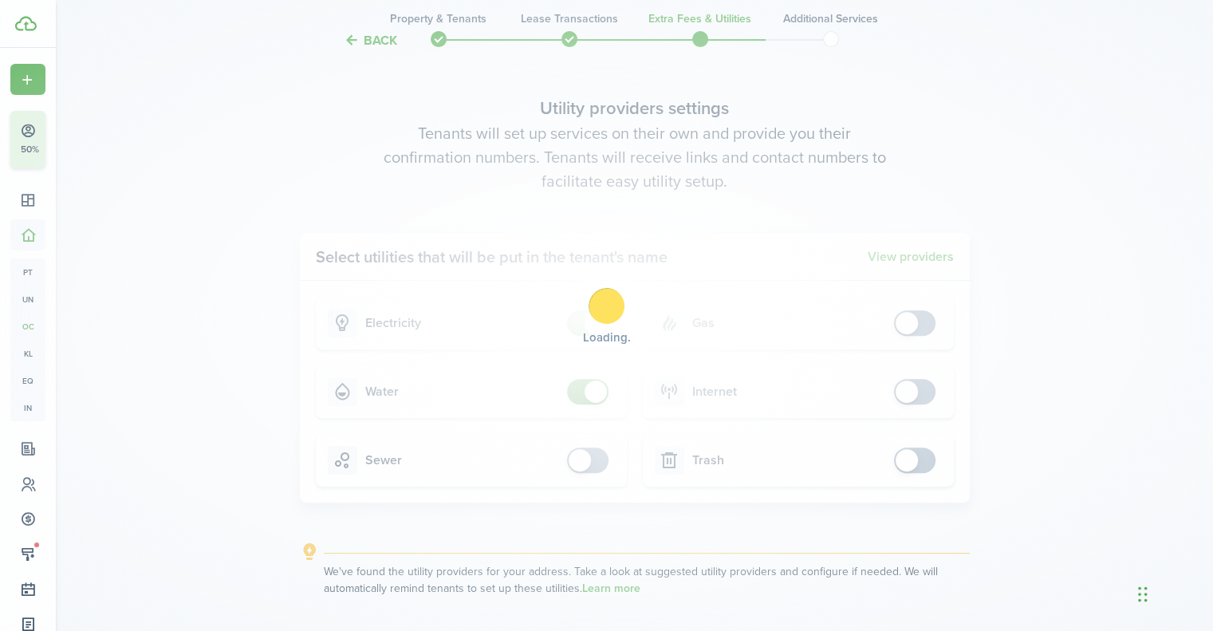
checkbox input "false"
click at [600, 390] on span at bounding box center [596, 391] width 22 height 22
click at [600, 390] on div "Loading" at bounding box center [606, 315] width 1213 height 631
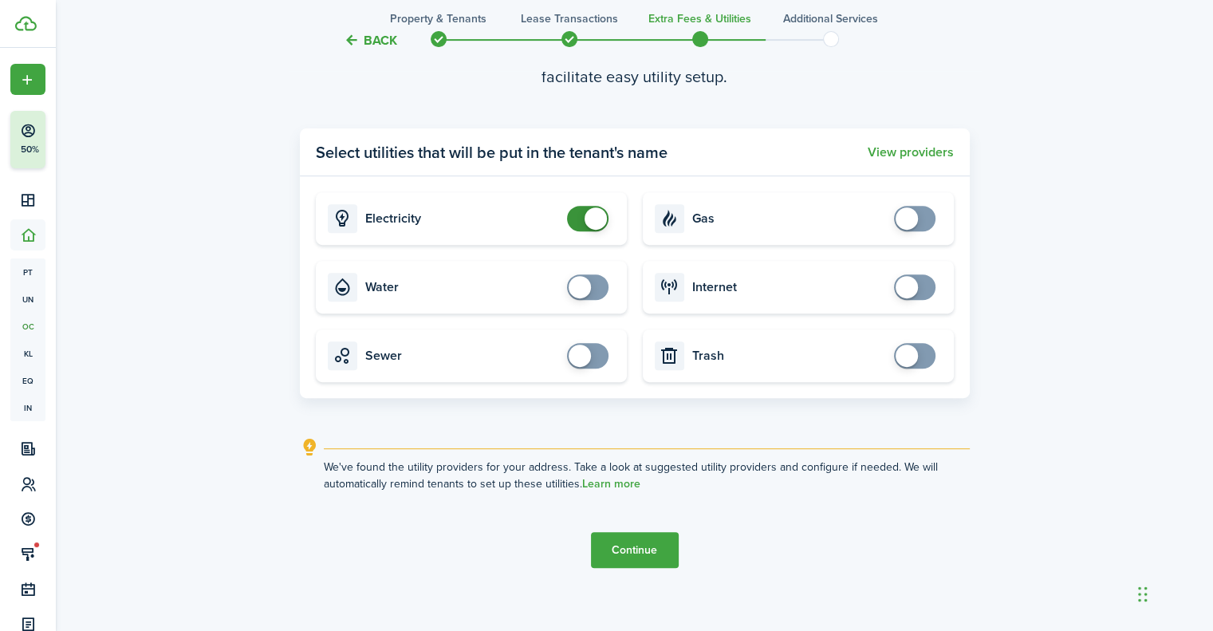
scroll to position [641, 0]
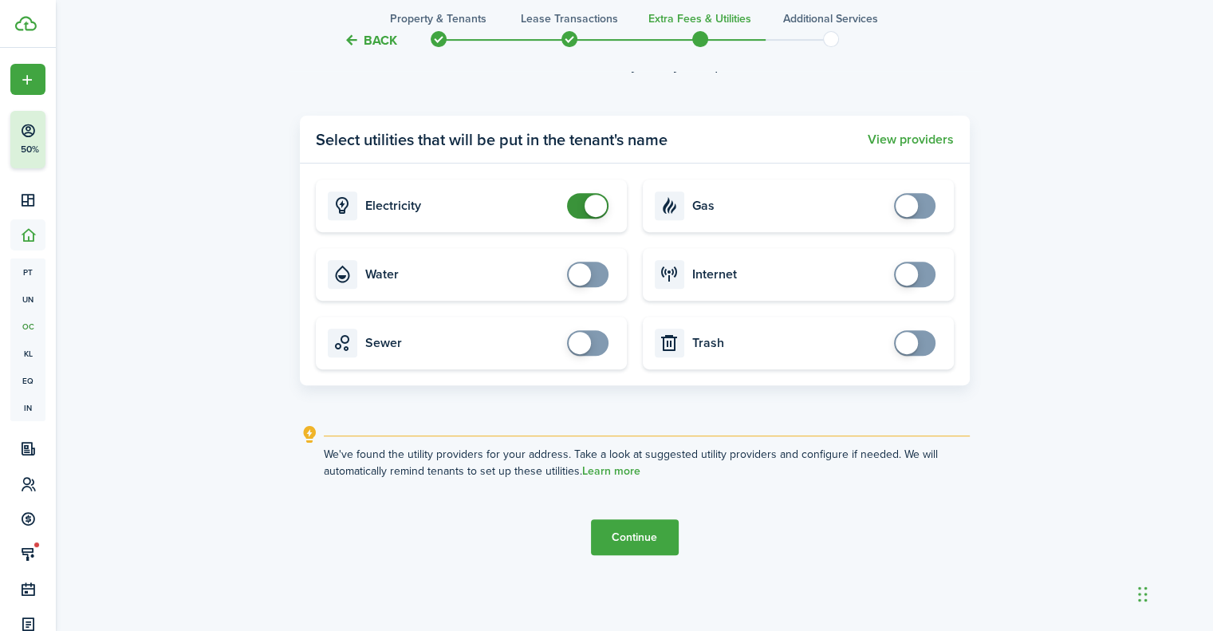
click at [677, 538] on button "Continue" at bounding box center [635, 537] width 88 height 36
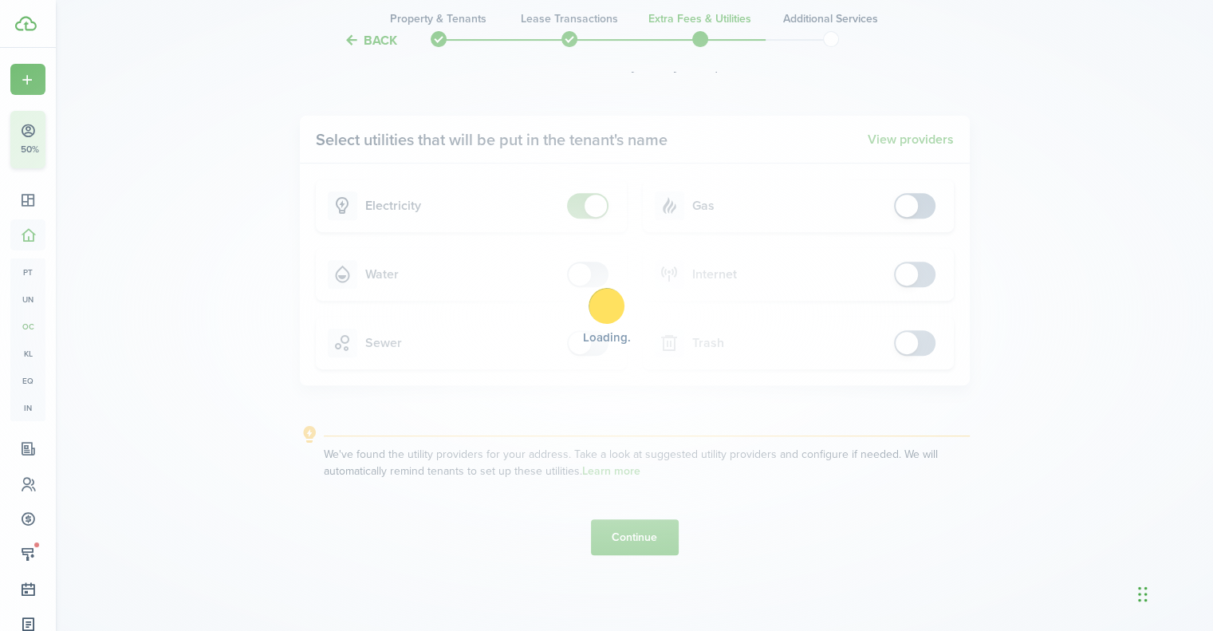
click at [669, 538] on div "Loading" at bounding box center [606, 315] width 1213 height 631
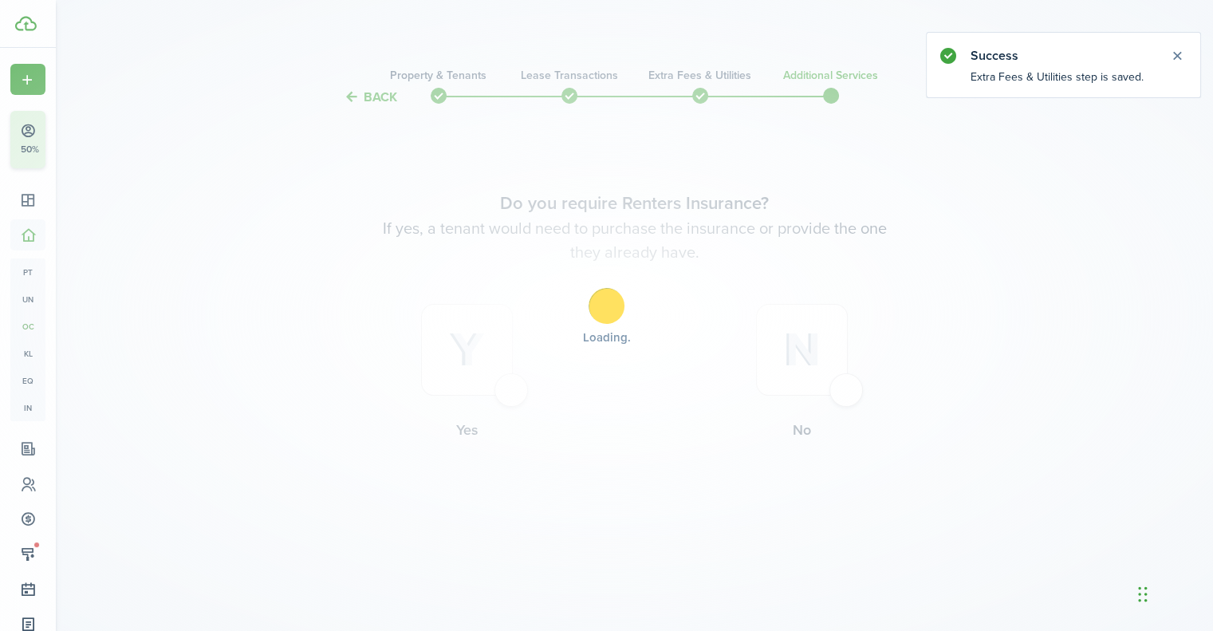
scroll to position [0, 0]
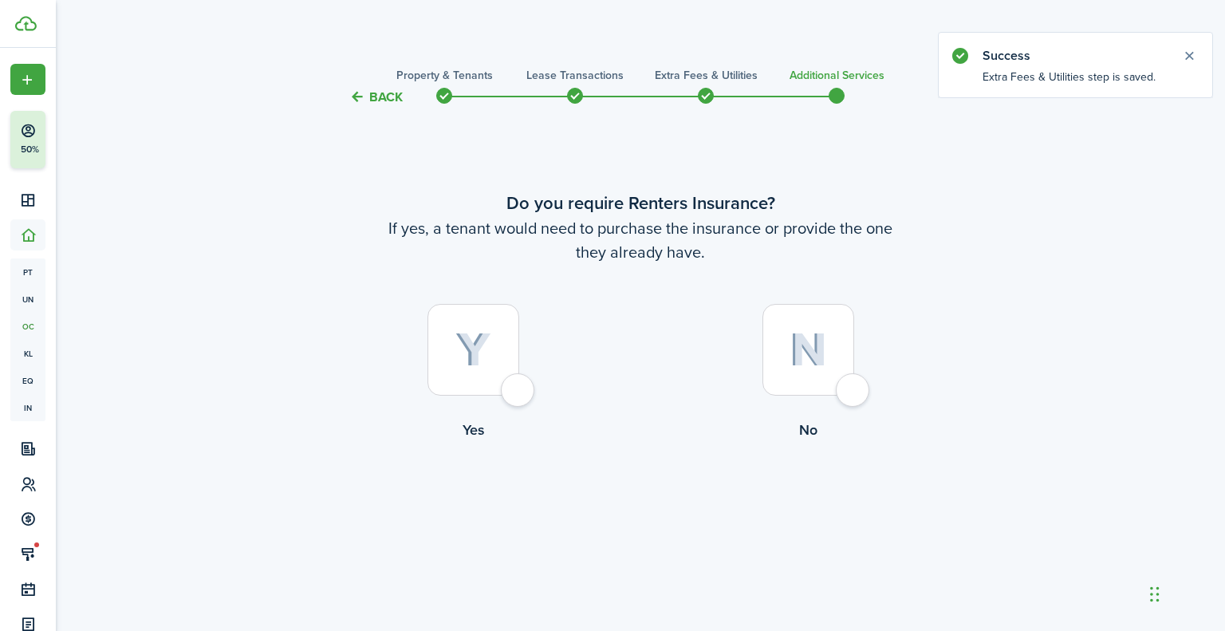
click at [791, 360] on img at bounding box center [808, 350] width 37 height 34
radio input "true"
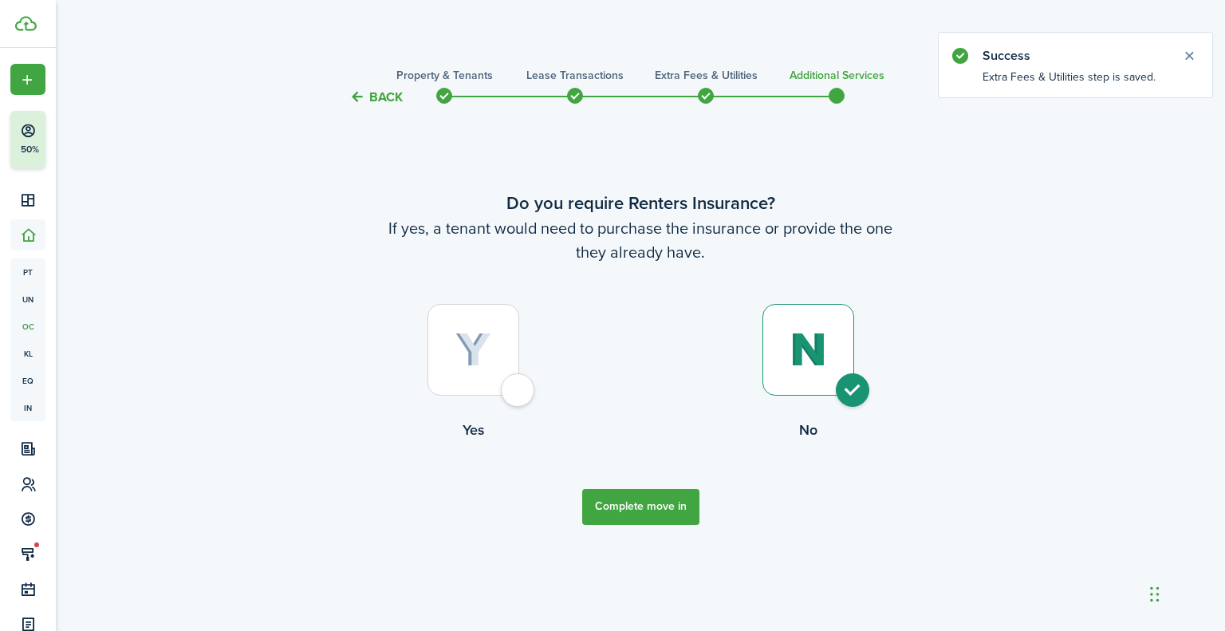
click at [678, 511] on button "Complete move in" at bounding box center [640, 507] width 117 height 36
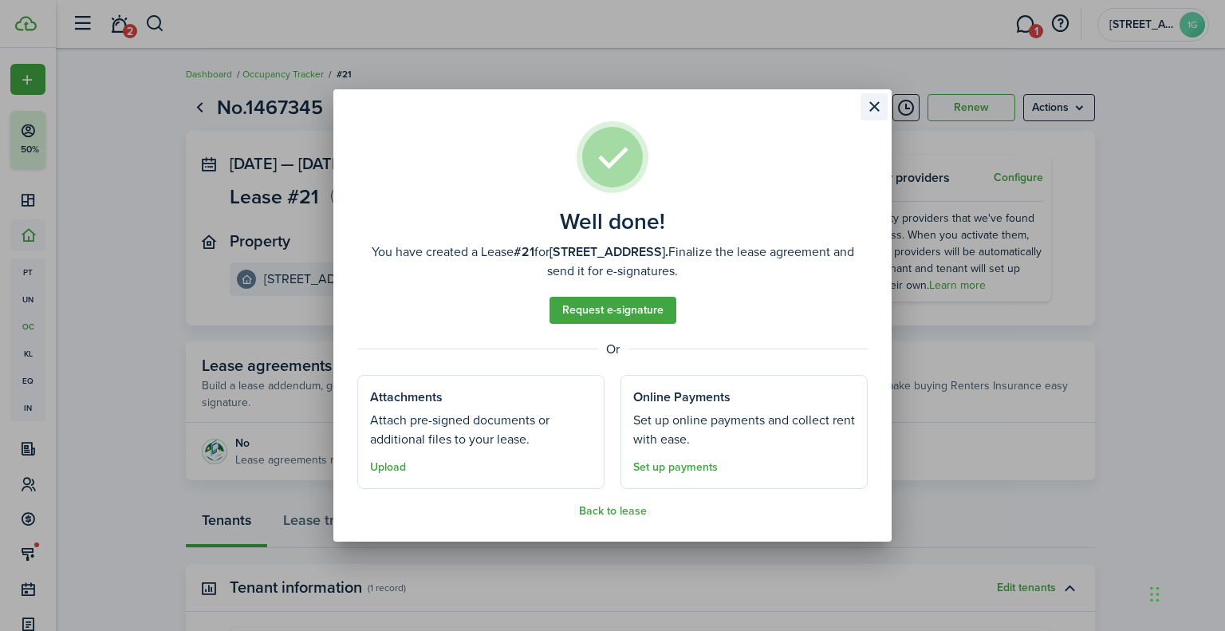
click at [881, 116] on button "Close modal" at bounding box center [874, 106] width 27 height 27
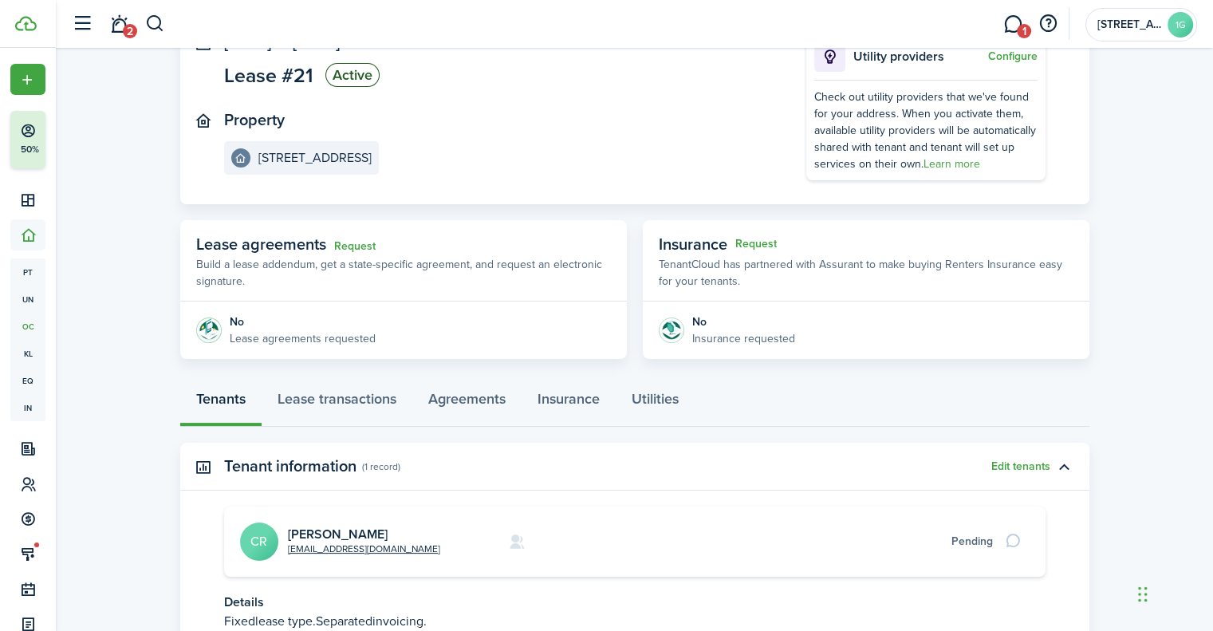
scroll to position [239, 0]
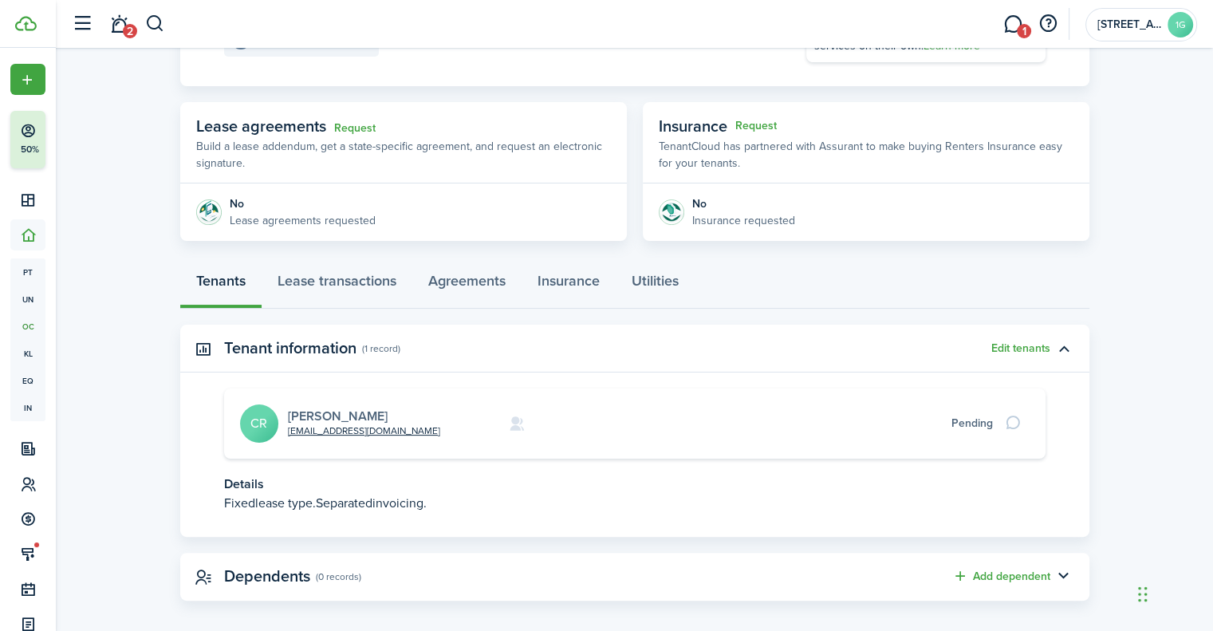
click at [345, 409] on link "[PERSON_NAME]" at bounding box center [338, 416] width 100 height 18
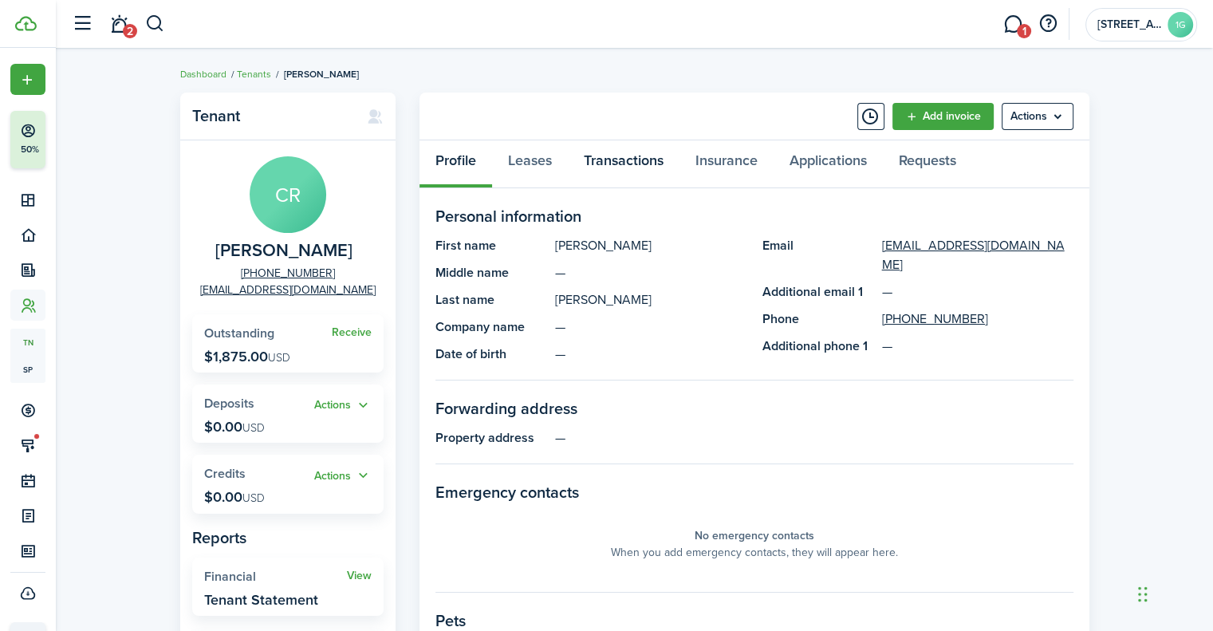
click at [578, 168] on link "Transactions" at bounding box center [624, 164] width 112 height 48
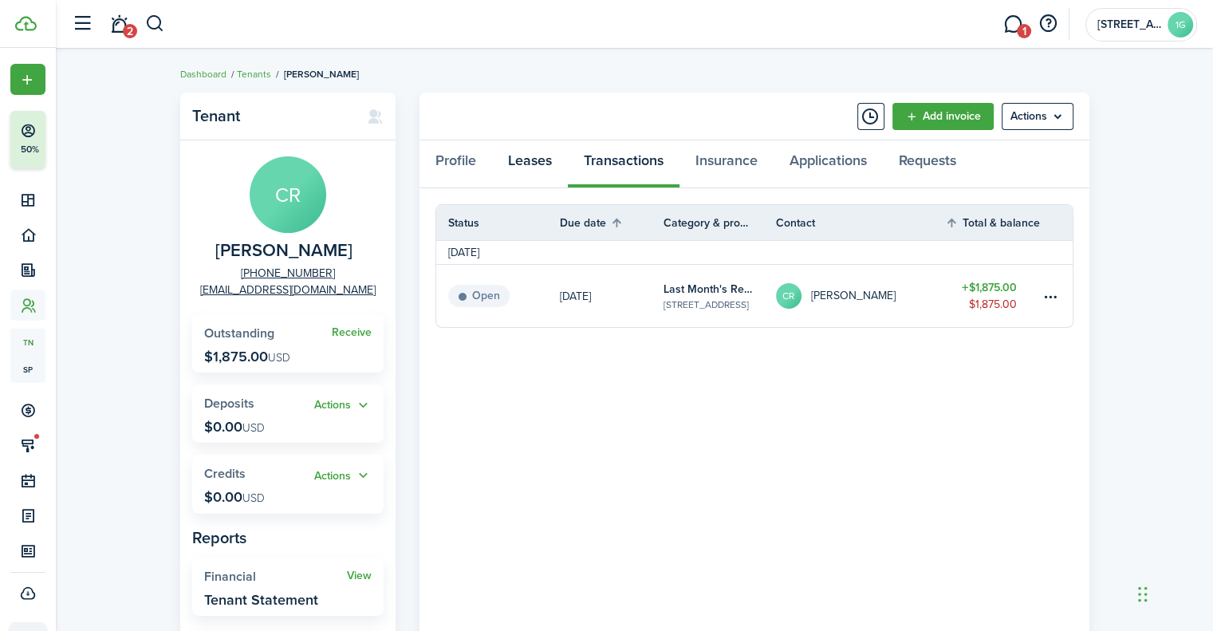
click at [521, 162] on link "Leases" at bounding box center [530, 164] width 76 height 48
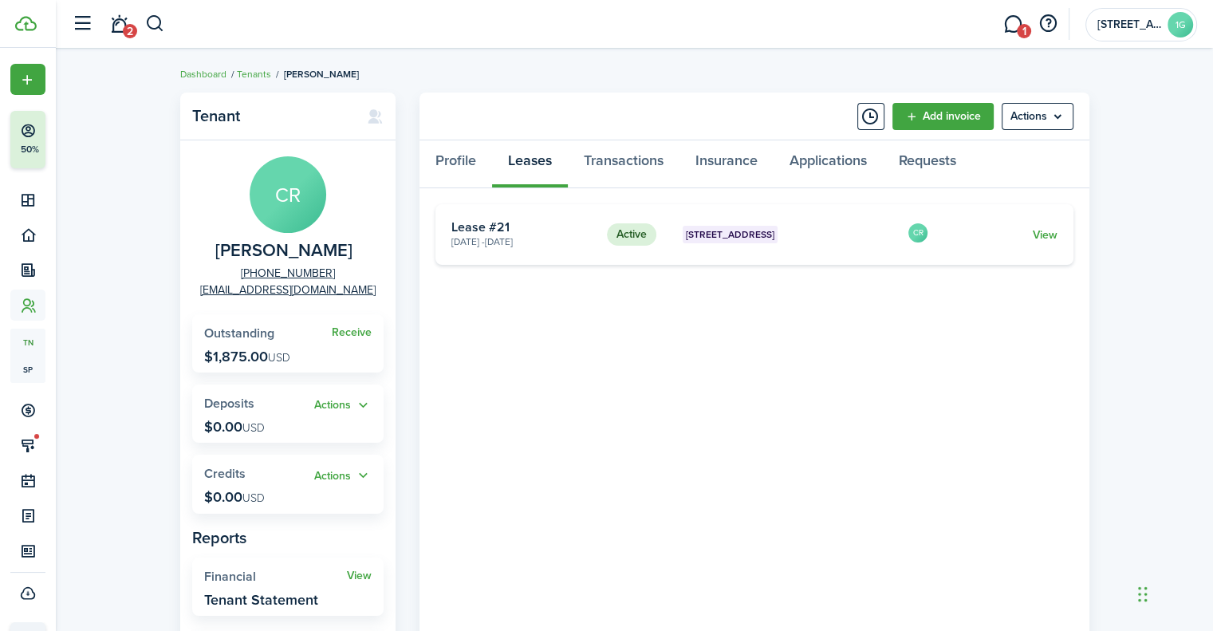
click at [895, 235] on card "Active [STREET_ADDRESS] [DATE] - [DATE] Lease #21 CR View" at bounding box center [755, 234] width 638 height 61
click at [1035, 227] on link "View" at bounding box center [1044, 235] width 25 height 17
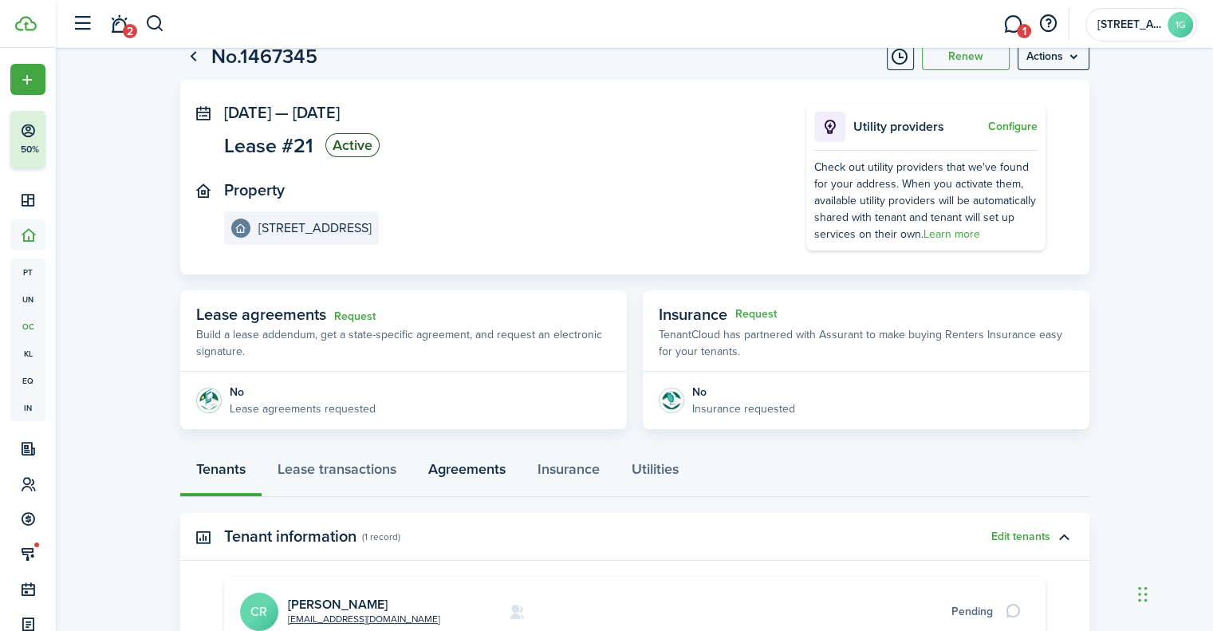
scroll to position [80, 0]
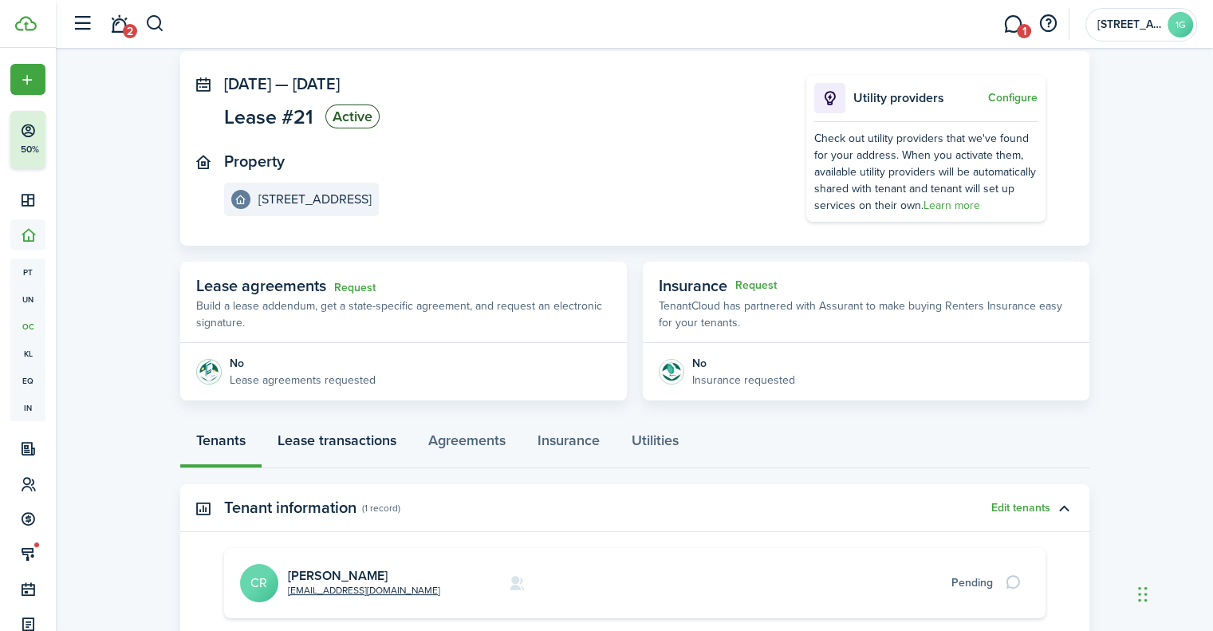
click at [373, 449] on link "Lease transactions" at bounding box center [337, 444] width 151 height 48
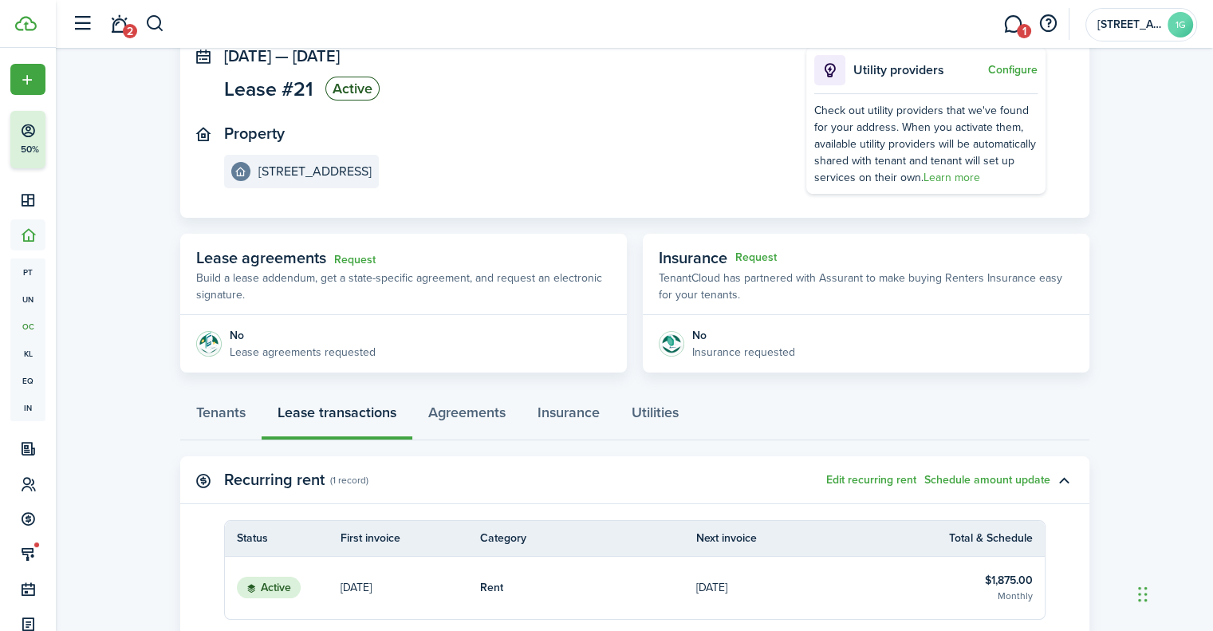
scroll to position [239, 0]
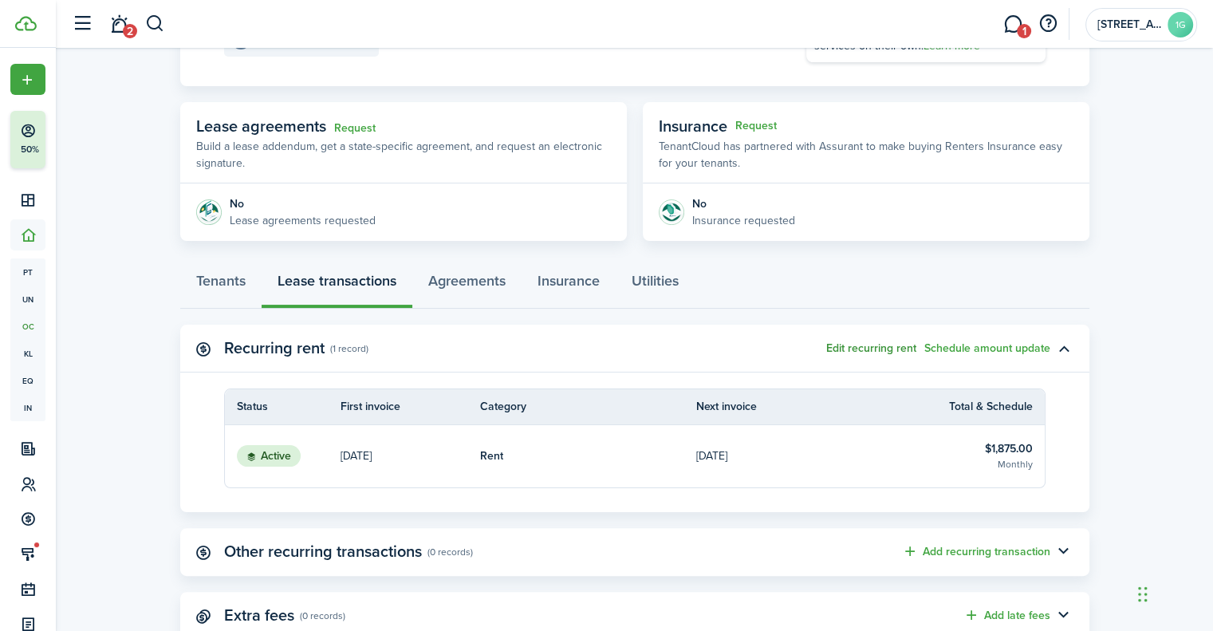
click at [834, 345] on button "Edit recurring rent" at bounding box center [871, 348] width 90 height 13
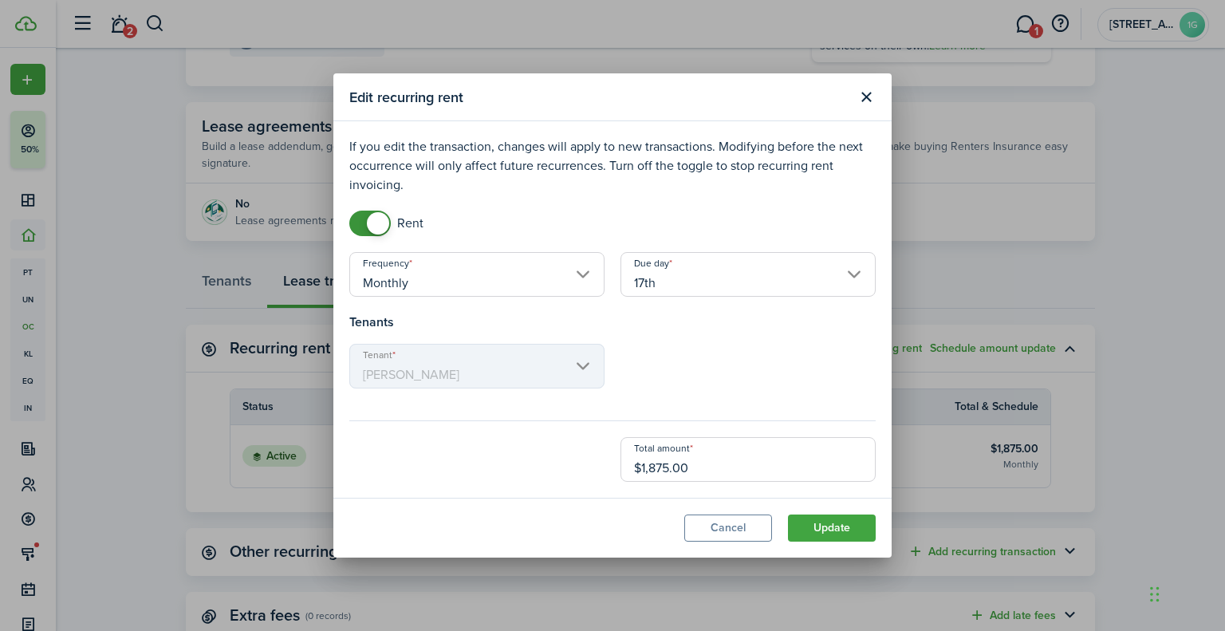
click at [812, 309] on div "Due day 17th" at bounding box center [748, 282] width 271 height 61
click at [786, 296] on input "17th" at bounding box center [748, 274] width 255 height 45
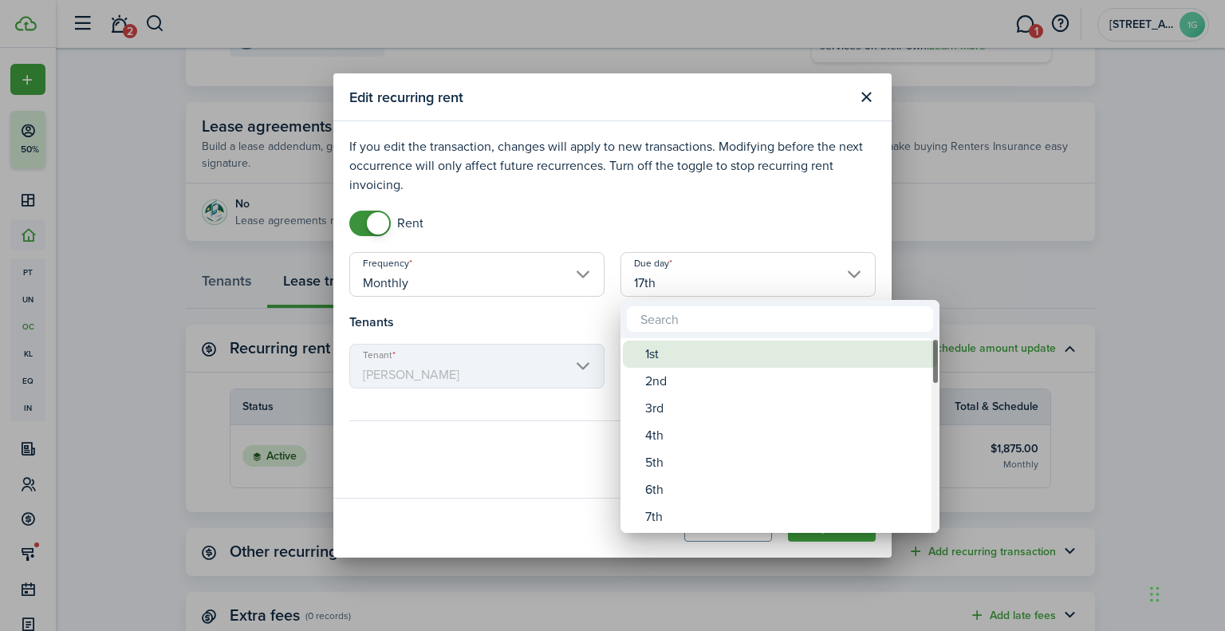
click at [648, 355] on div "1st" at bounding box center [786, 354] width 282 height 27
type input "1st"
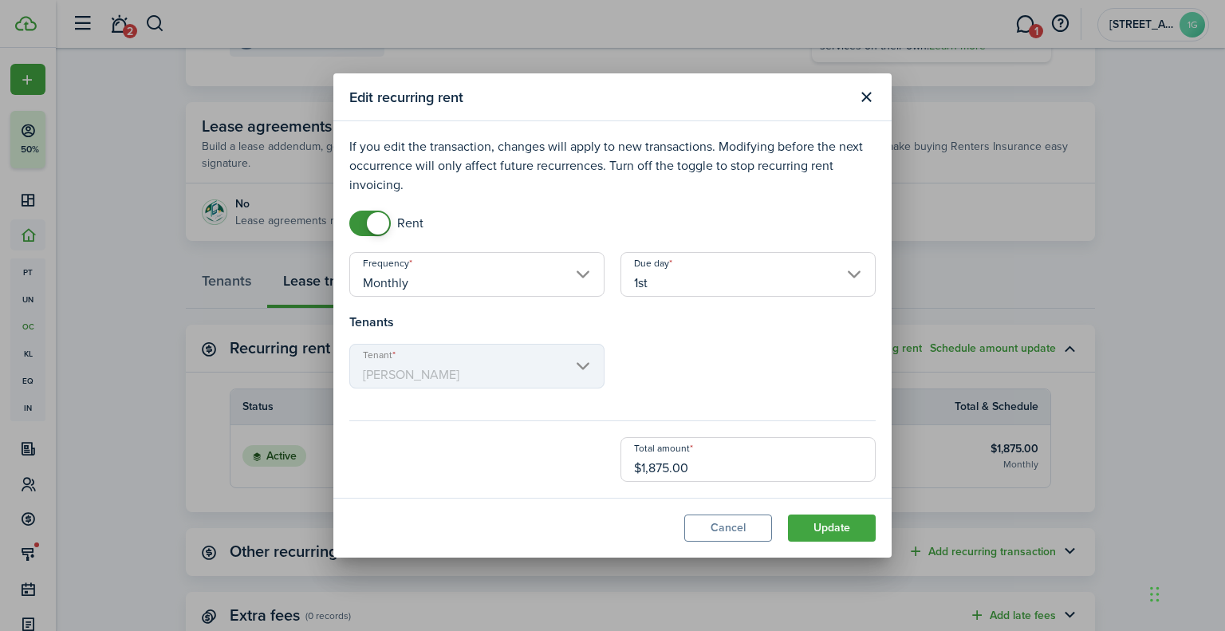
click at [838, 513] on modal-footer "Cancel Update" at bounding box center [612, 528] width 558 height 60
click at [834, 522] on button "Update" at bounding box center [832, 527] width 88 height 27
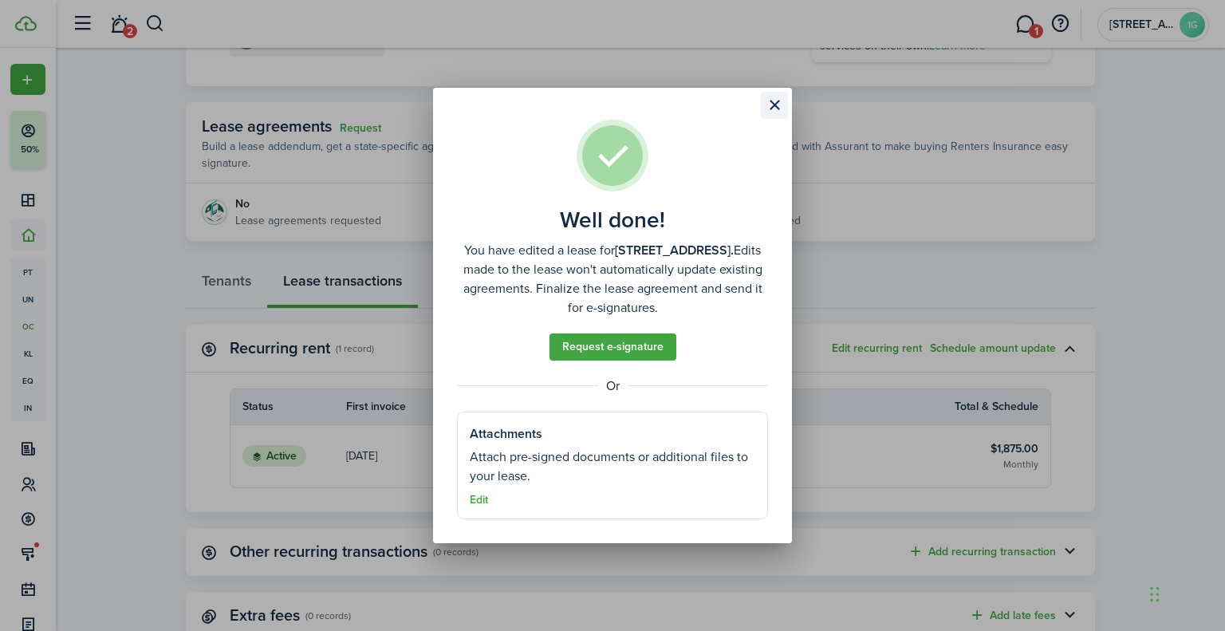
click at [774, 101] on button "Close modal" at bounding box center [774, 105] width 27 height 27
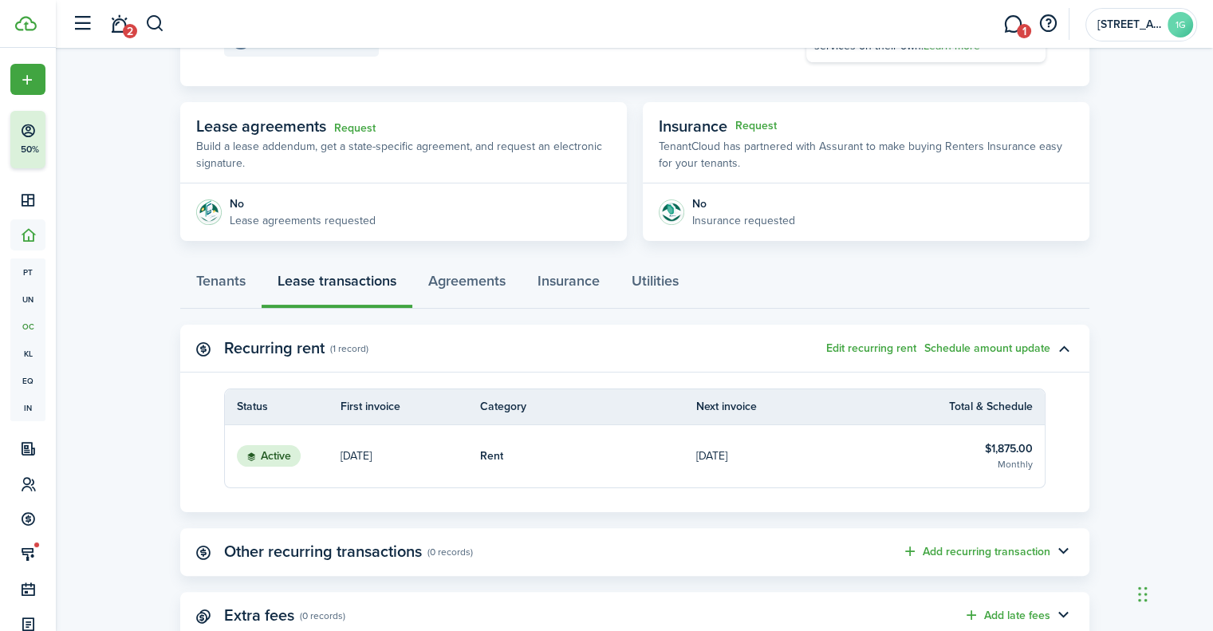
click at [372, 460] on p "[DATE]" at bounding box center [356, 455] width 31 height 17
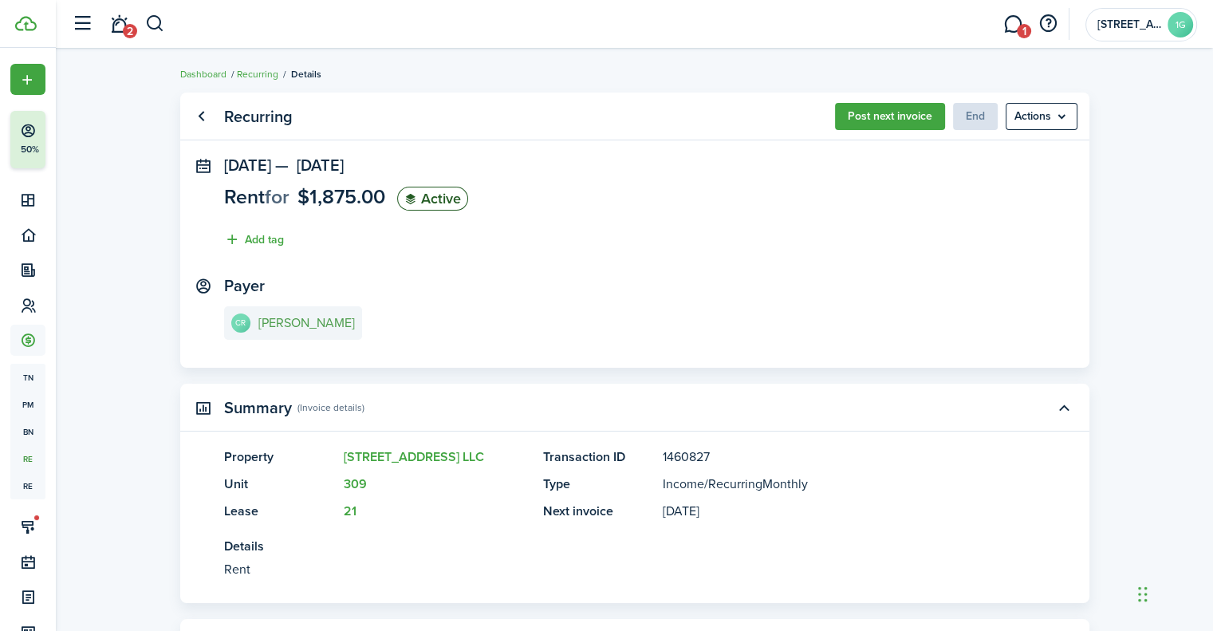
click at [291, 329] on e-details-info-title "[PERSON_NAME]" at bounding box center [306, 323] width 97 height 14
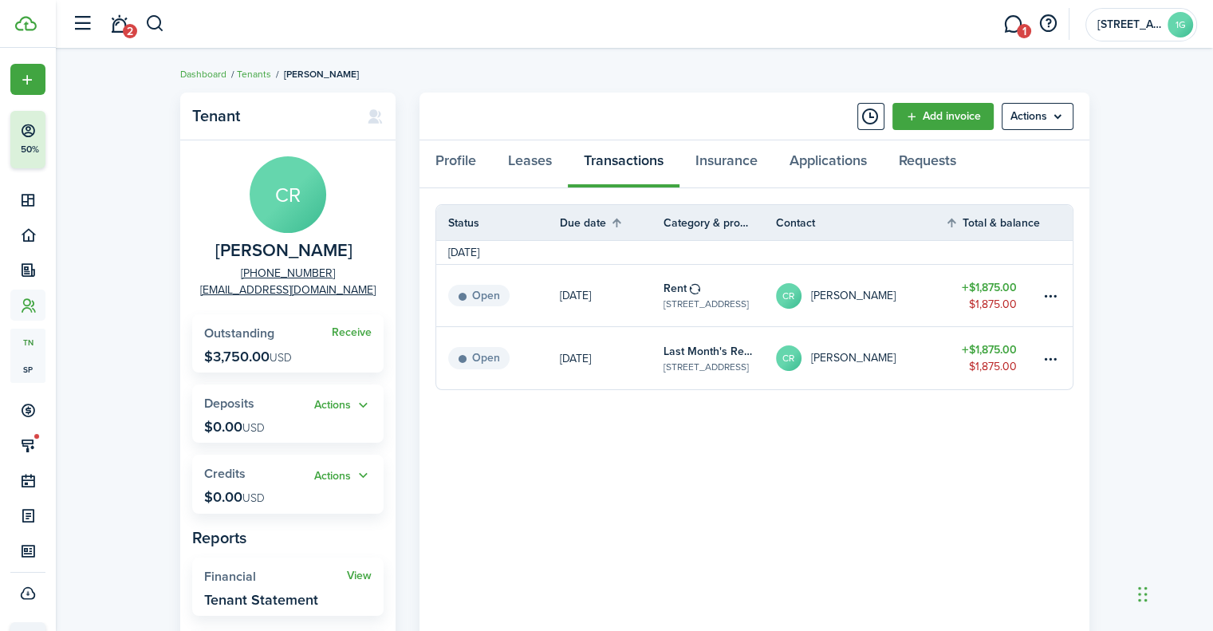
click at [956, 299] on link "$1,875.00 $1,875.00" at bounding box center [992, 295] width 96 height 61
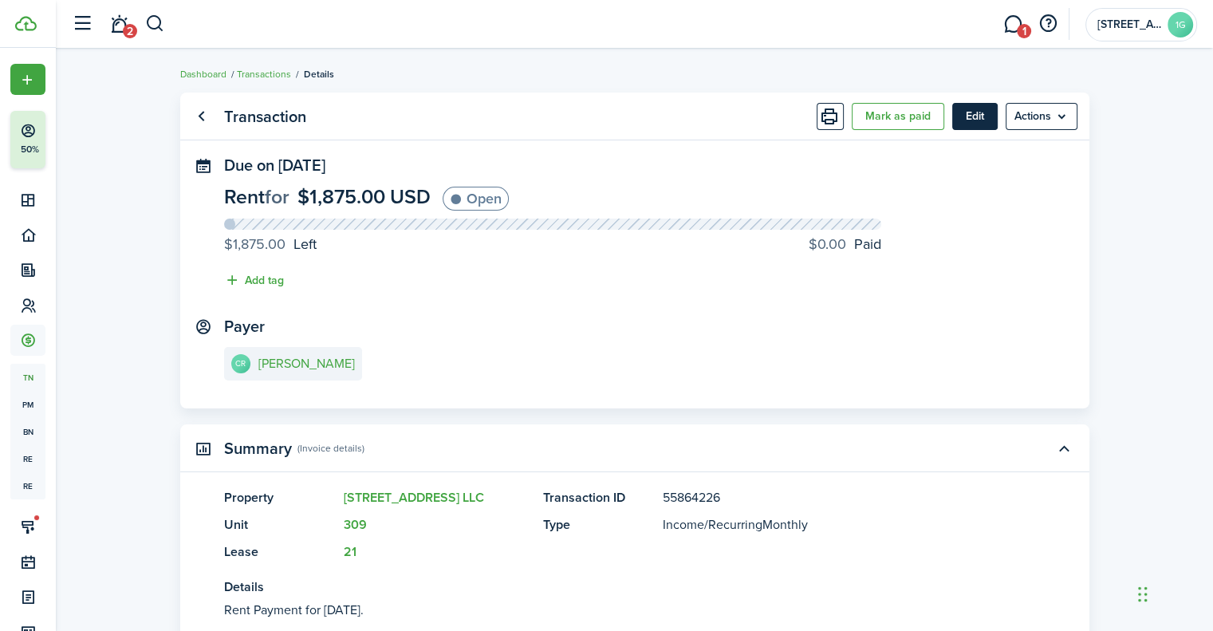
click at [967, 113] on button "Edit" at bounding box center [974, 116] width 45 height 27
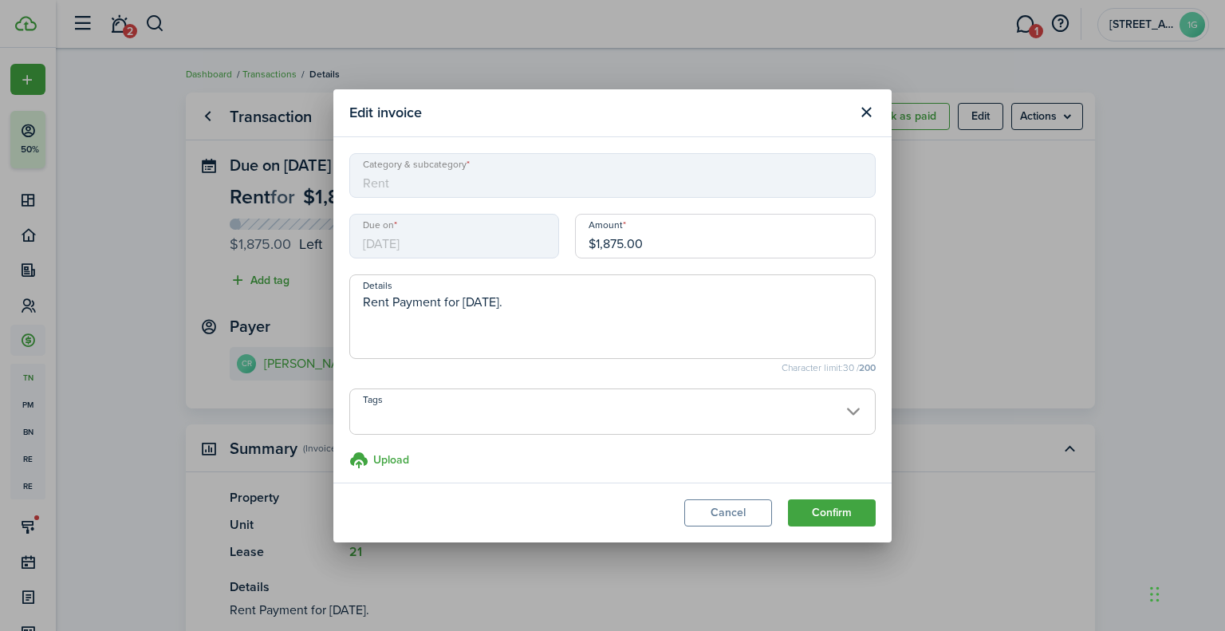
drag, startPoint x: 742, startPoint y: 238, endPoint x: 366, endPoint y: 264, distance: 376.6
click at [366, 264] on div "Due on [DATE] Amount $1,875.00" at bounding box center [612, 244] width 542 height 61
type input "$812.50"
drag, startPoint x: 610, startPoint y: 286, endPoint x: 613, endPoint y: 296, distance: 10.8
click at [613, 287] on span "Rent Payment for [DATE]." at bounding box center [612, 316] width 526 height 85
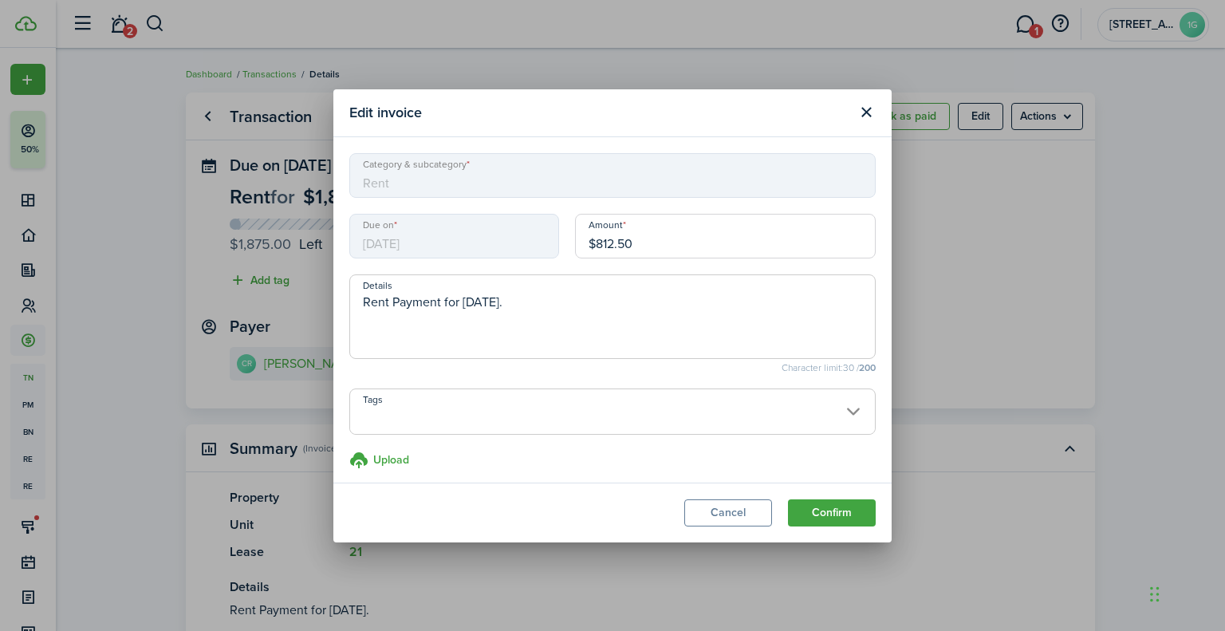
click at [613, 296] on textarea "Rent Payment for [DATE]." at bounding box center [612, 321] width 525 height 57
paste textarea "Pro rated amount from [DATE]-[DATE], [DATE] RENT FREE WITH PROMO"
type textarea "Rent Payment for [DATE][DOMAIN_NAME] rated amount from [DATE]-[DATE], [DATE] RE…"
click at [825, 515] on button "Confirm" at bounding box center [832, 512] width 88 height 27
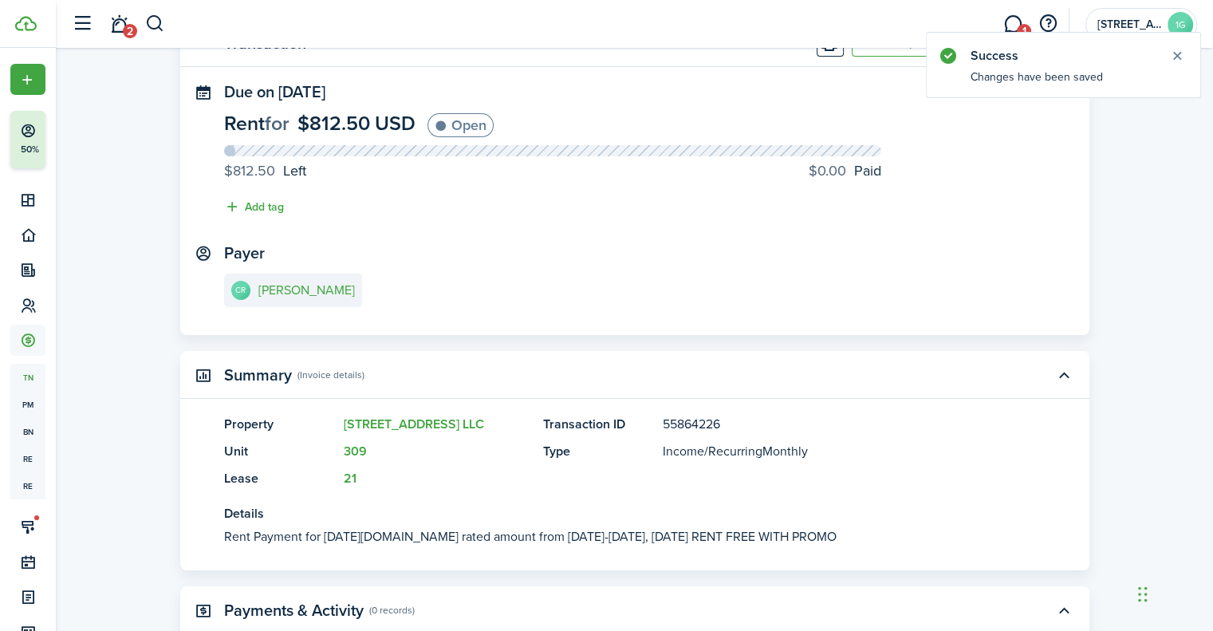
scroll to position [160, 0]
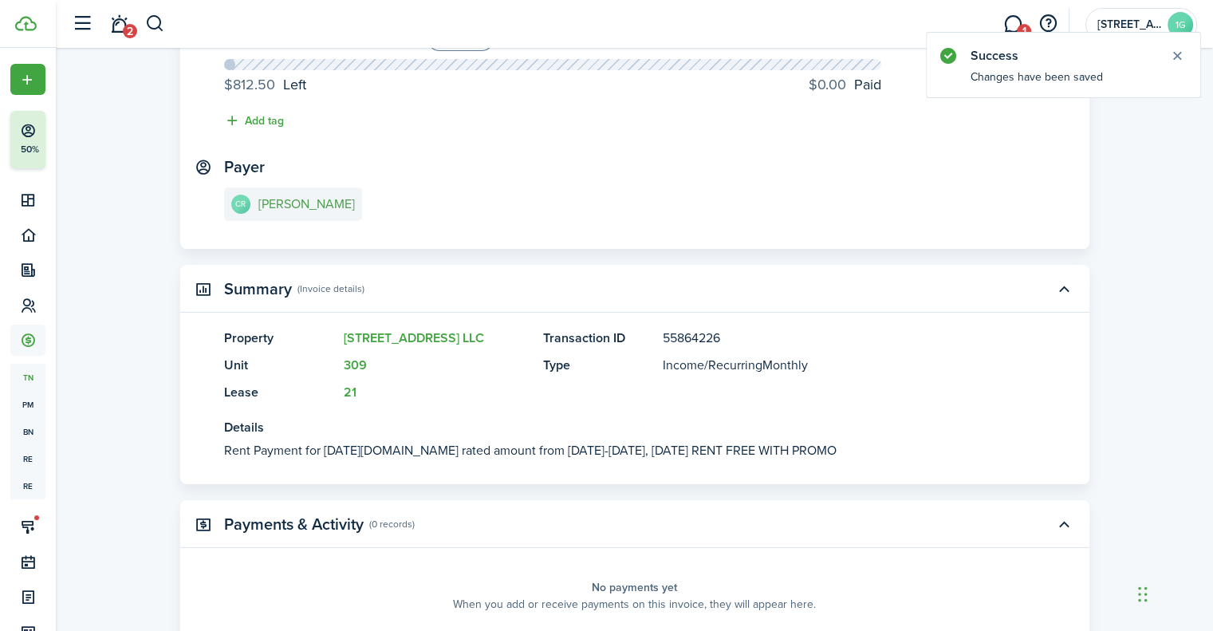
click at [317, 207] on e-details-info-title "[PERSON_NAME]" at bounding box center [306, 204] width 97 height 14
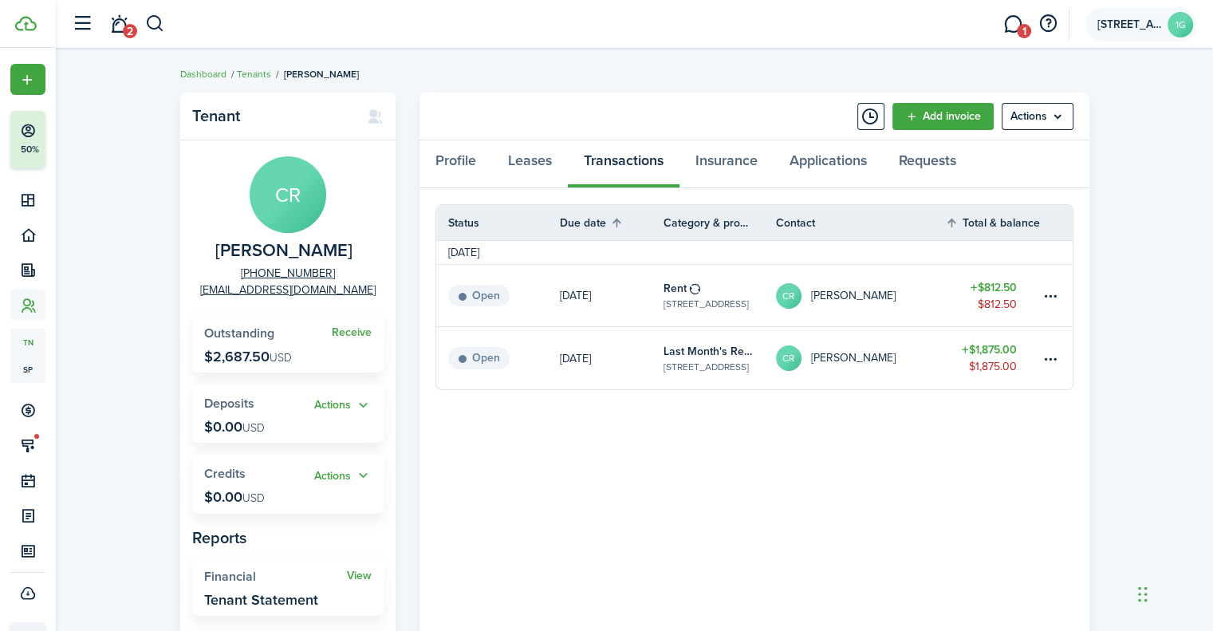
click at [1127, 16] on account-user-avatar "[STREET_ADDRESS]" at bounding box center [1142, 25] width 112 height 34
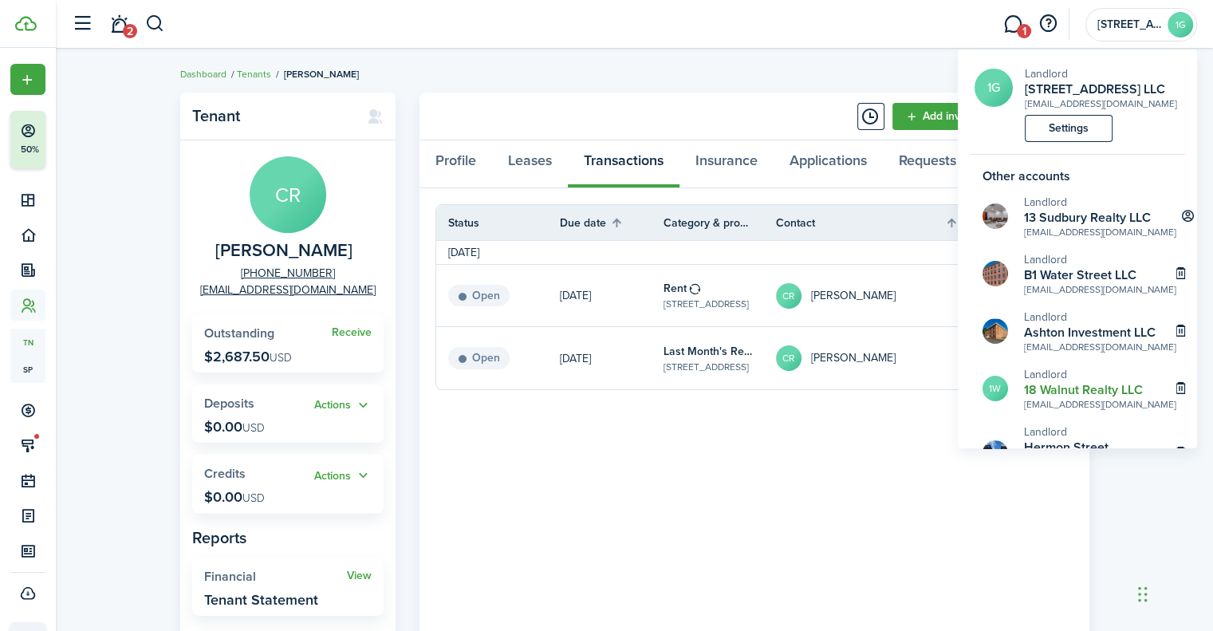
click at [1055, 397] on h2 "18 Walnut Realty LLC" at bounding box center [1100, 390] width 152 height 14
